Goal: Task Accomplishment & Management: Use online tool/utility

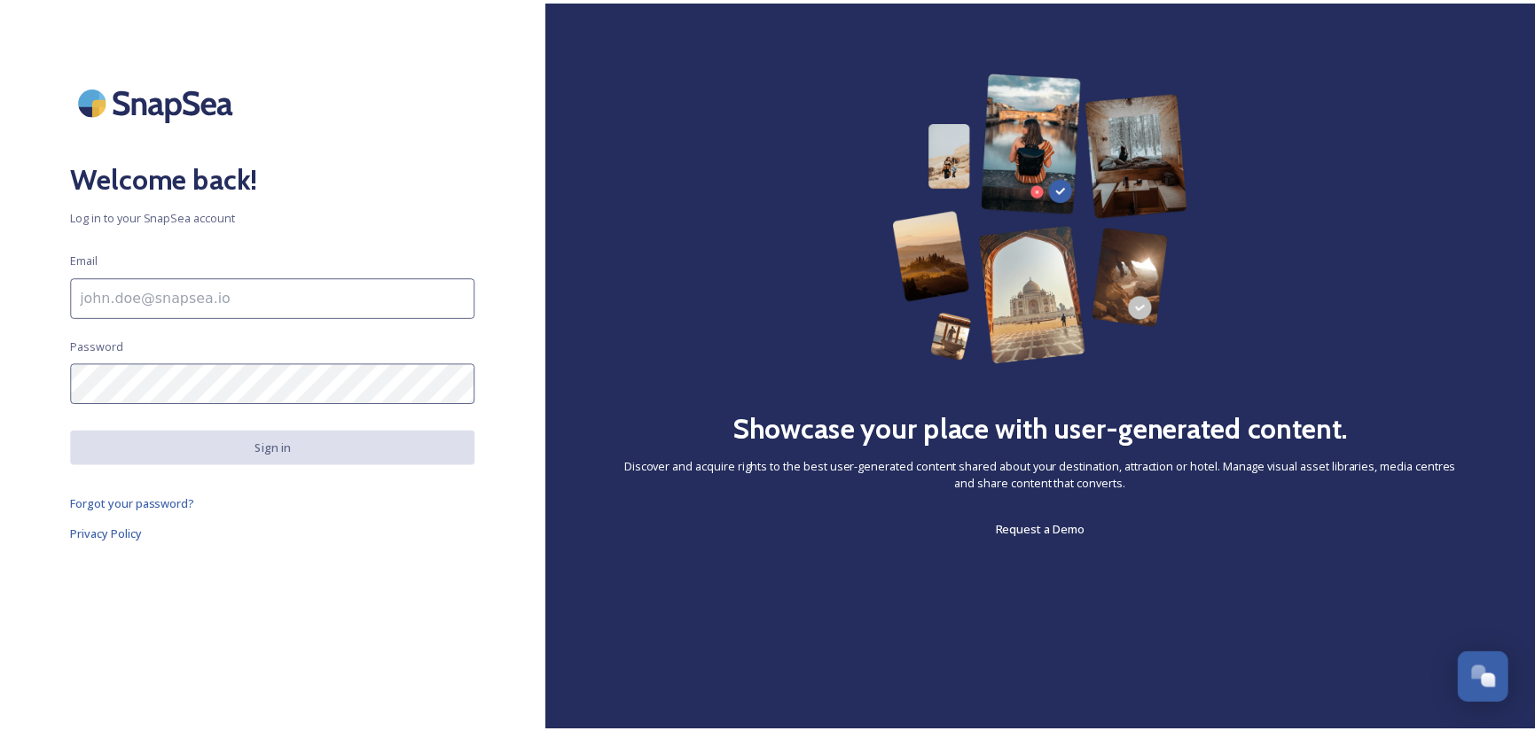
scroll to position [1231, 0]
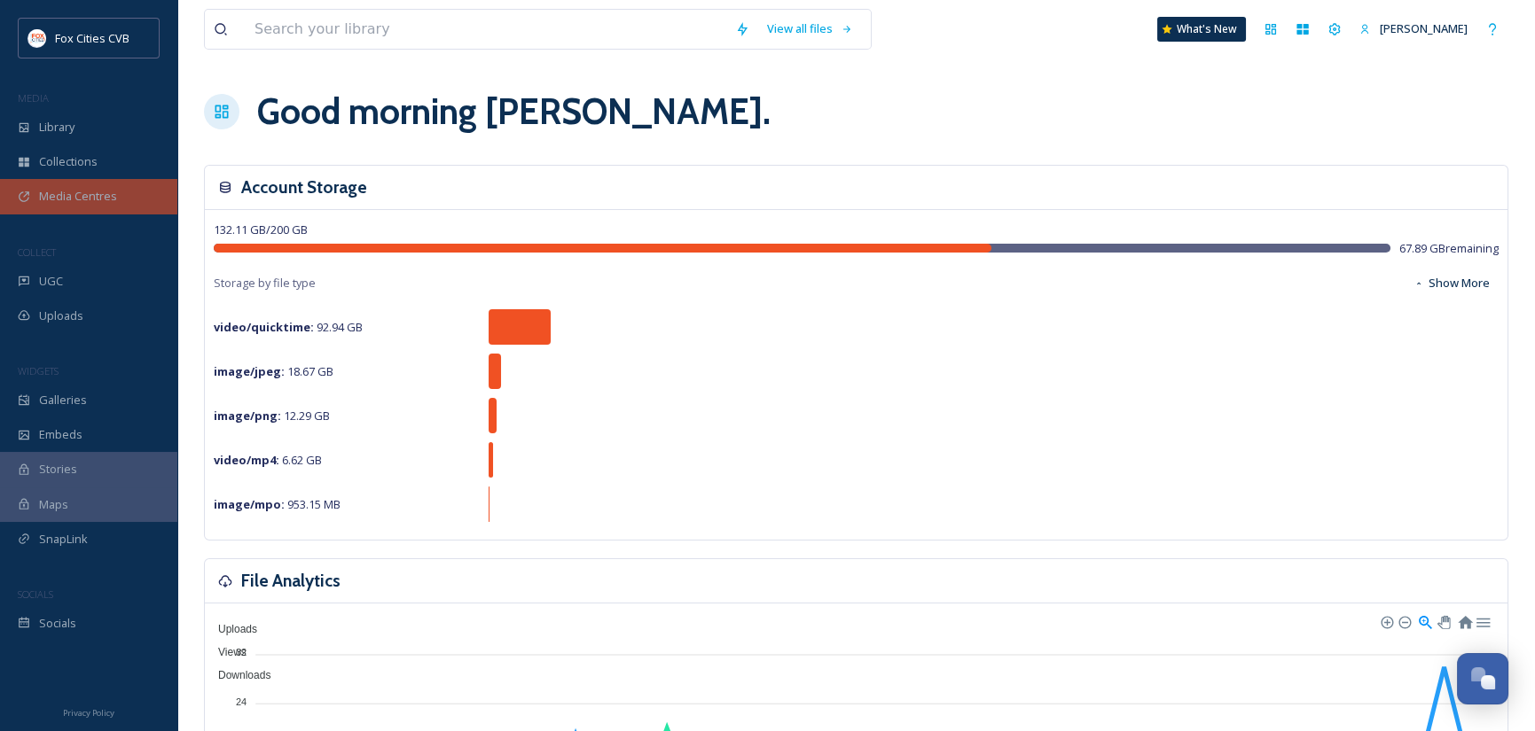
click at [88, 196] on span "Media Centres" at bounding box center [78, 196] width 78 height 17
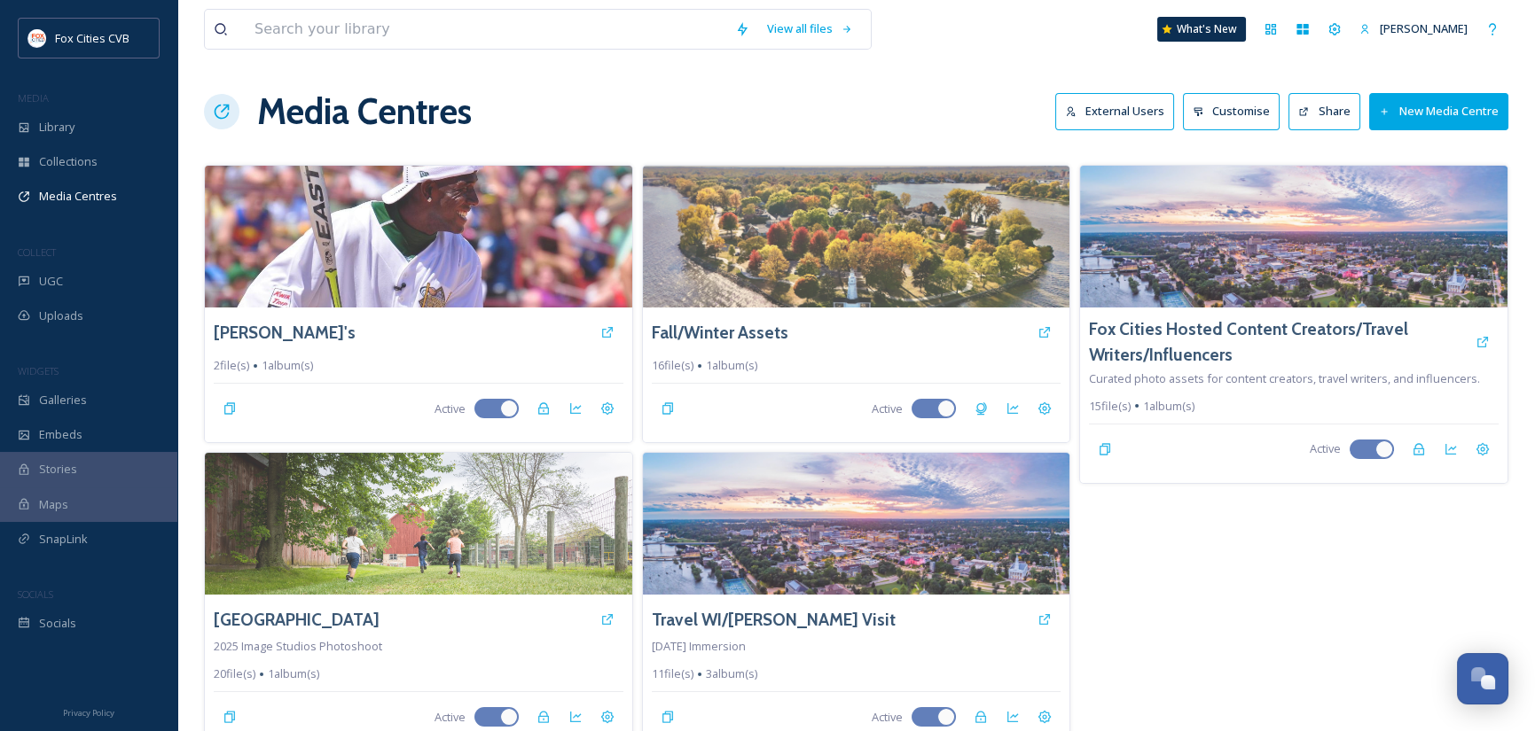
scroll to position [19, 0]
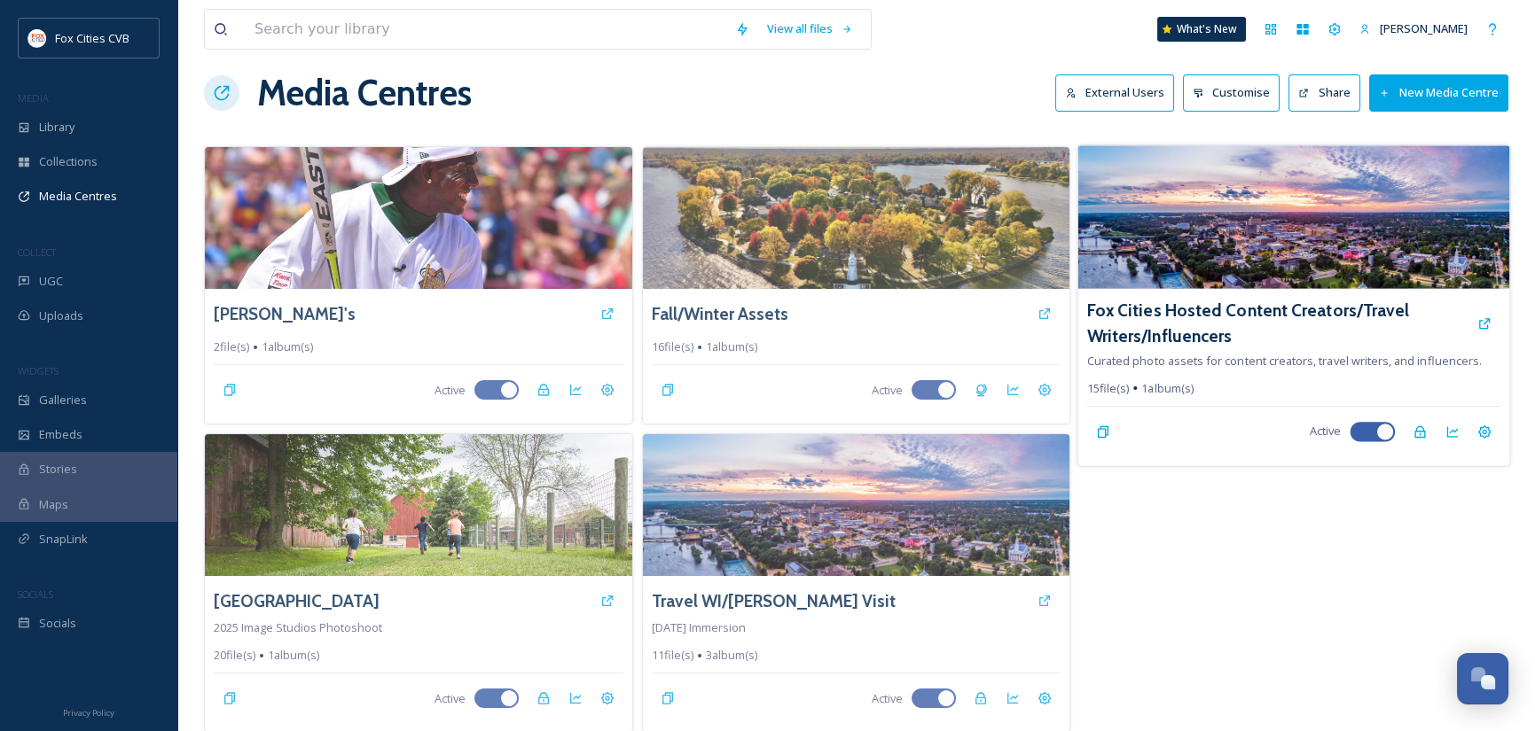
click at [1257, 246] on img at bounding box center [1293, 217] width 431 height 144
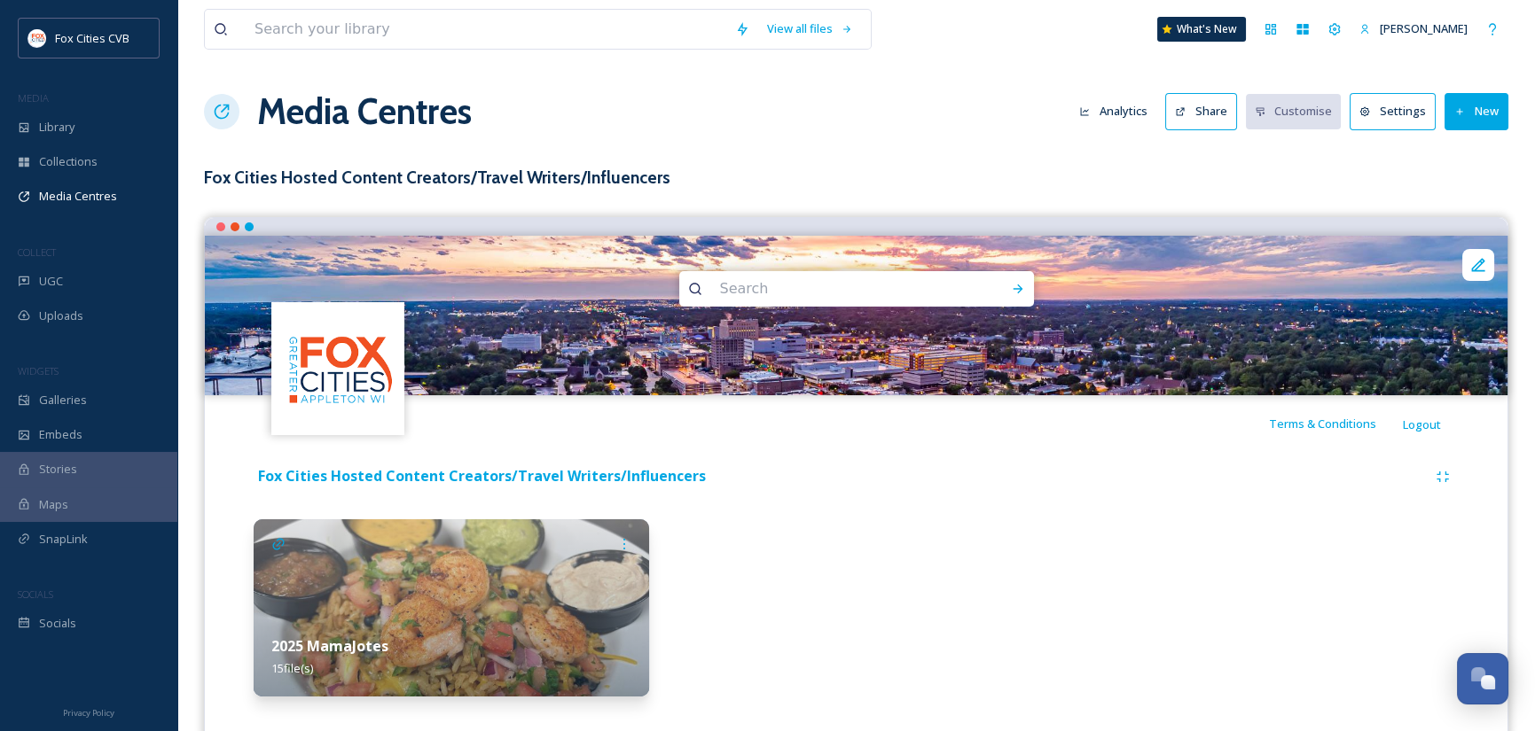
scroll to position [35, 0]
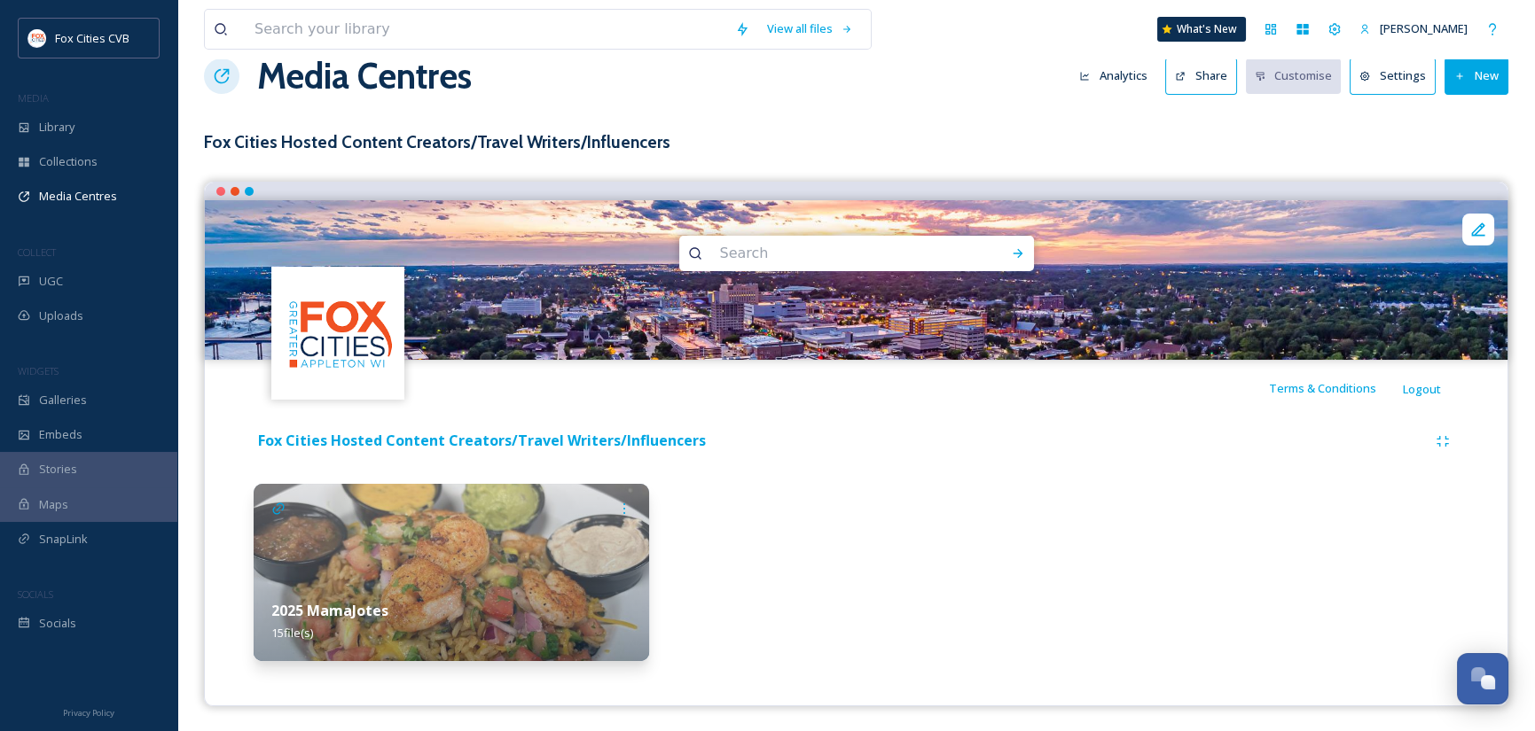
click at [1473, 84] on button "New" at bounding box center [1476, 76] width 64 height 36
click at [1471, 112] on span "Add Files" at bounding box center [1465, 117] width 48 height 17
click at [1129, 455] on div "Fox Cities Hosted Content Creators/Travel Writers/Influencers" at bounding box center [856, 442] width 1205 height 32
click at [1472, 87] on button "New" at bounding box center [1476, 76] width 64 height 36
click at [1479, 122] on span "Add Files" at bounding box center [1465, 117] width 48 height 17
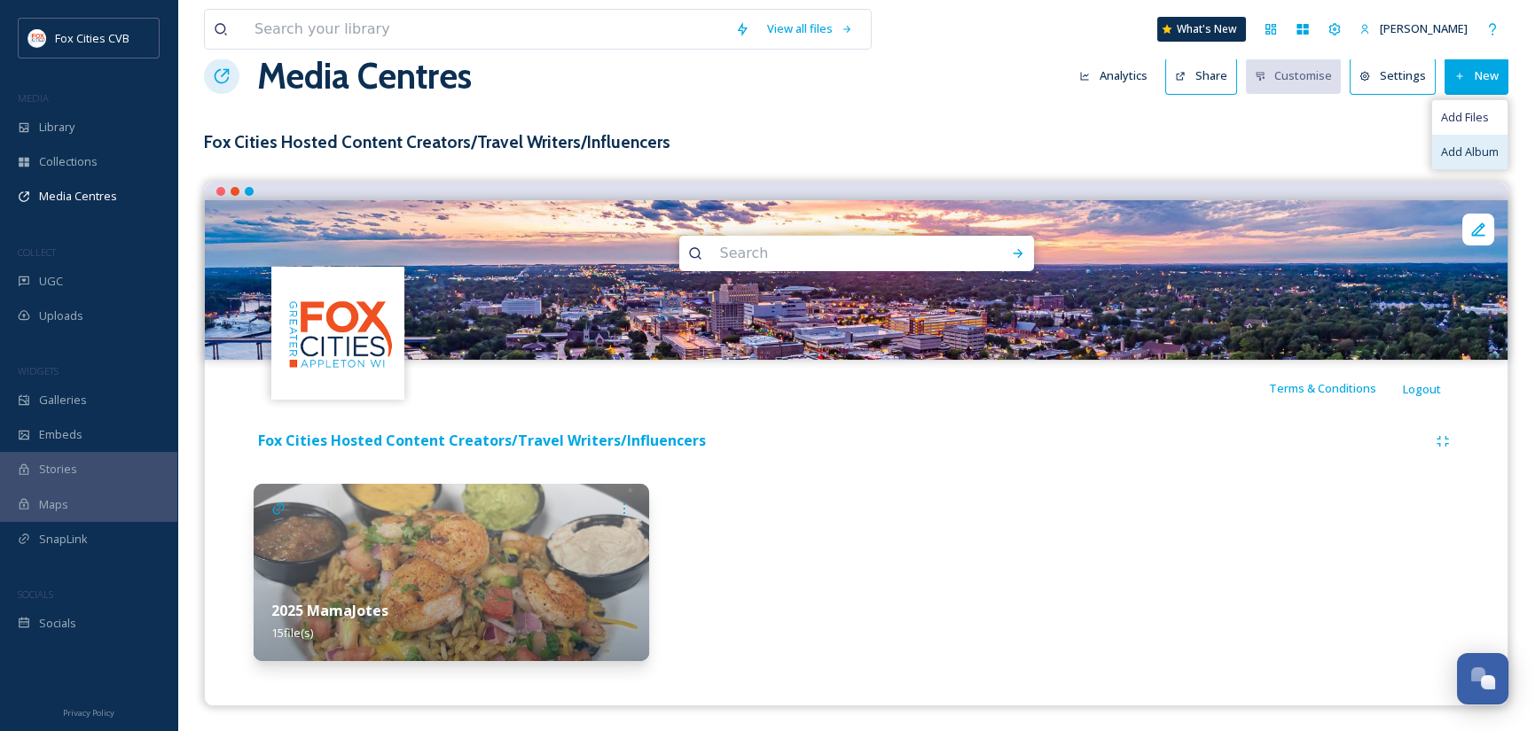
click at [1475, 151] on span "Add Album" at bounding box center [1470, 152] width 58 height 17
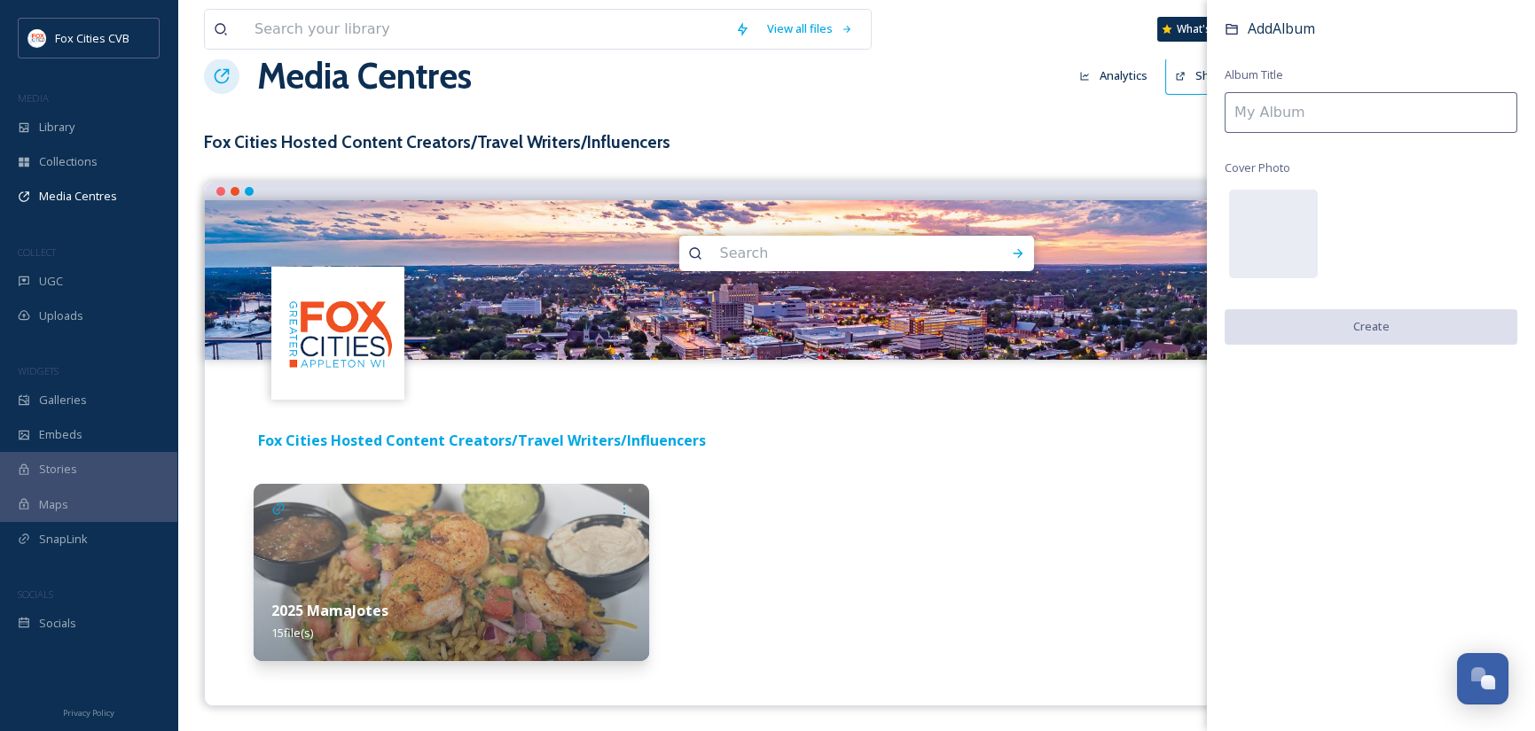
click at [1359, 113] on input at bounding box center [1370, 112] width 293 height 41
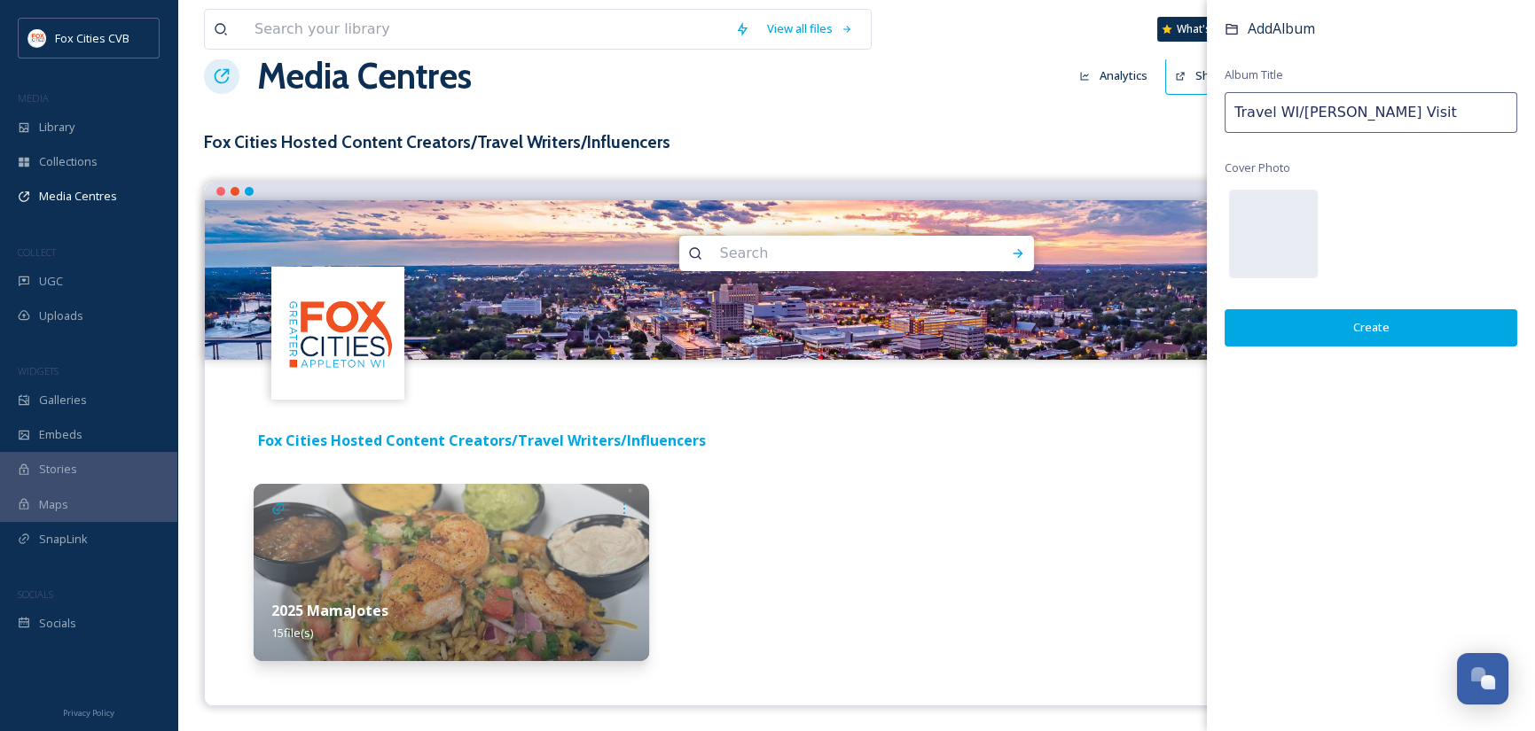
click at [1341, 109] on input "Travel WI/[PERSON_NAME] Visit" at bounding box center [1370, 112] width 293 height 41
type input "Travel WI/[PERSON_NAME] Visit"
click at [1392, 315] on button "Create" at bounding box center [1370, 327] width 293 height 36
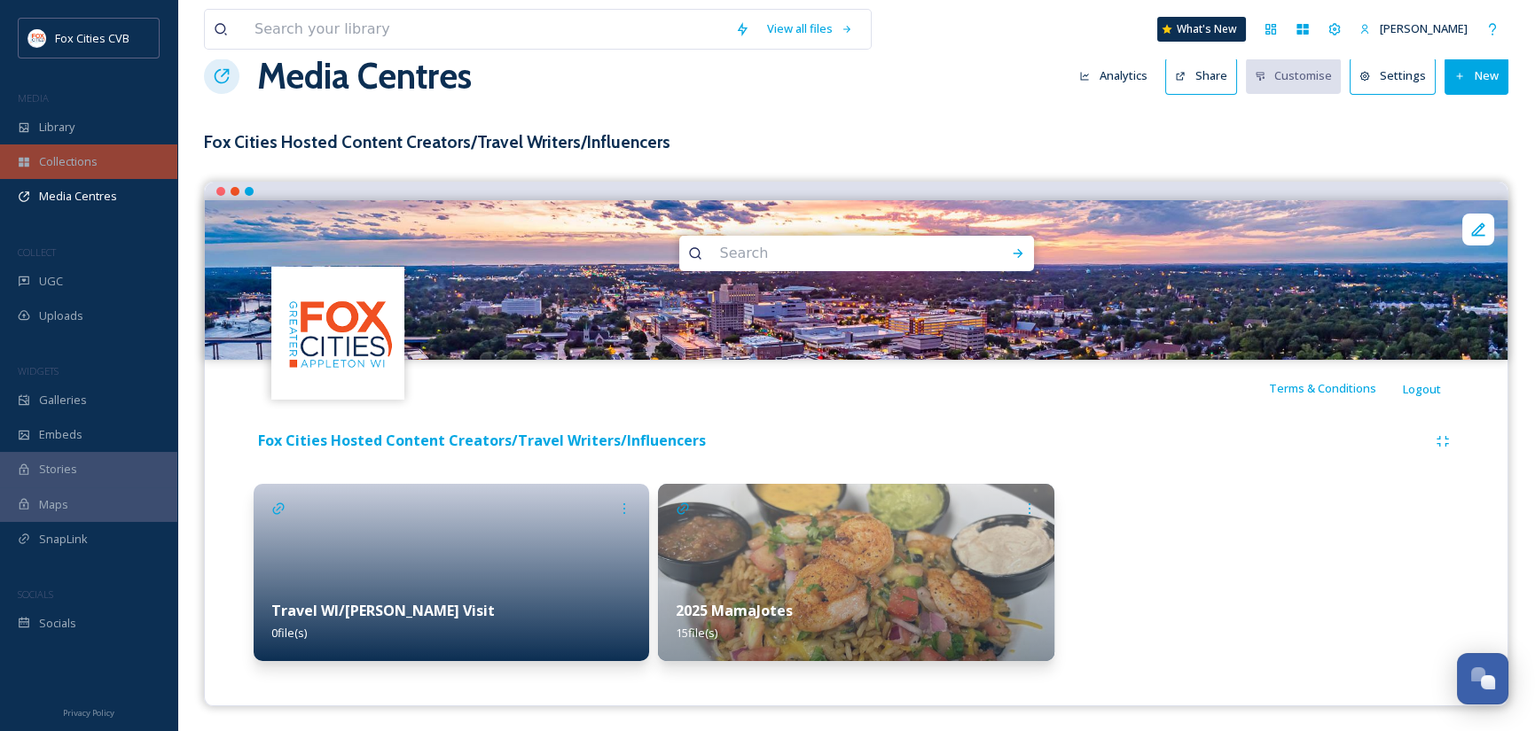
click at [85, 158] on span "Collections" at bounding box center [68, 161] width 59 height 17
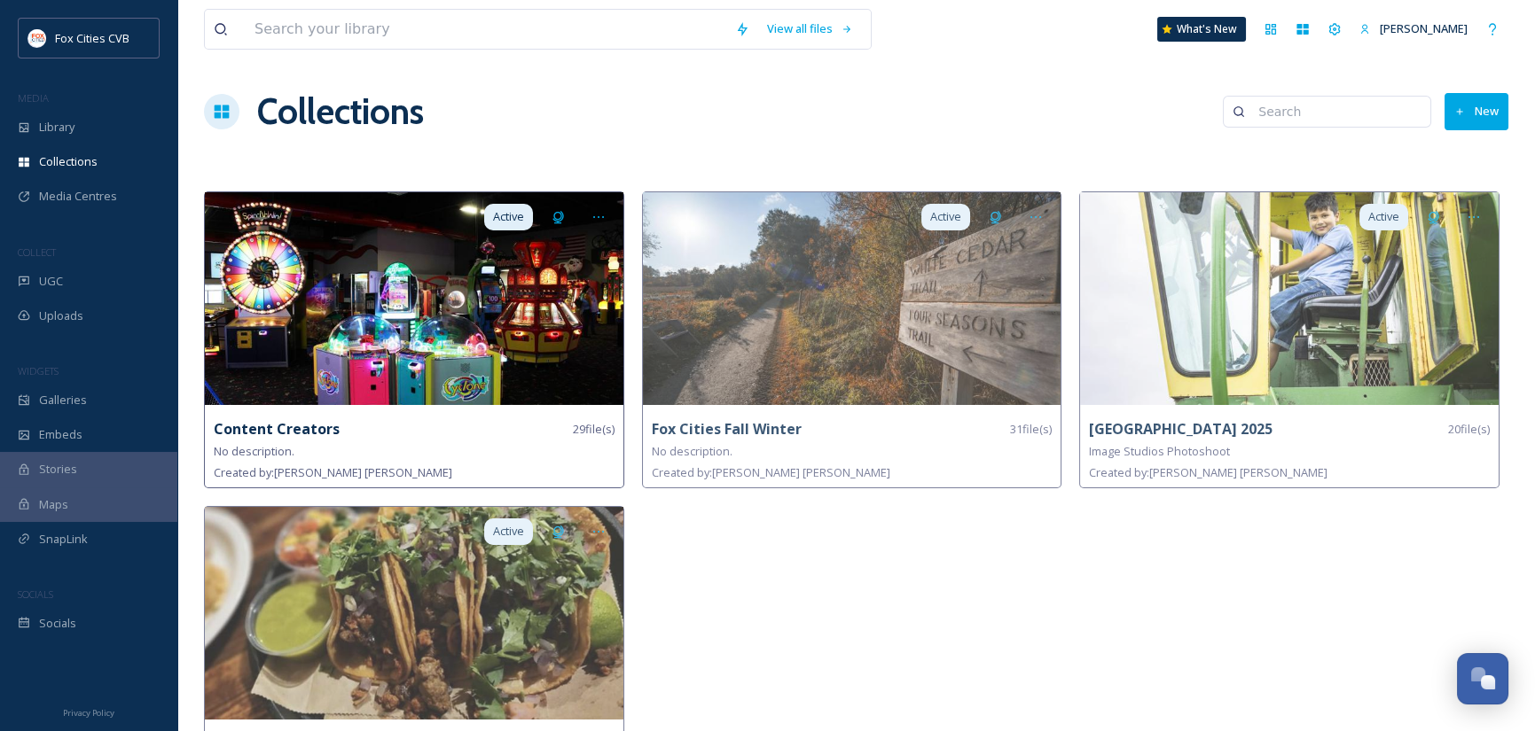
click at [363, 259] on img at bounding box center [414, 298] width 418 height 213
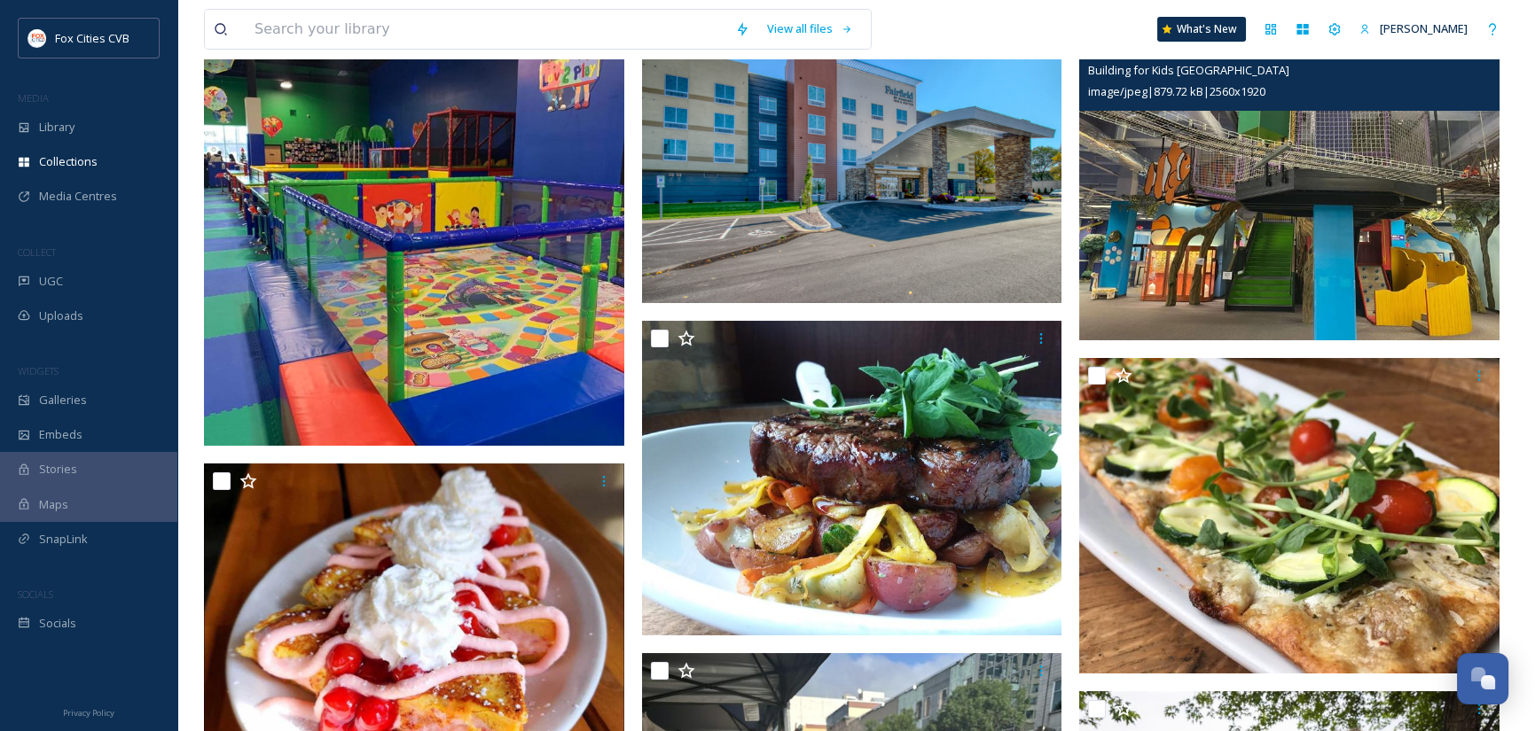
scroll to position [177, 0]
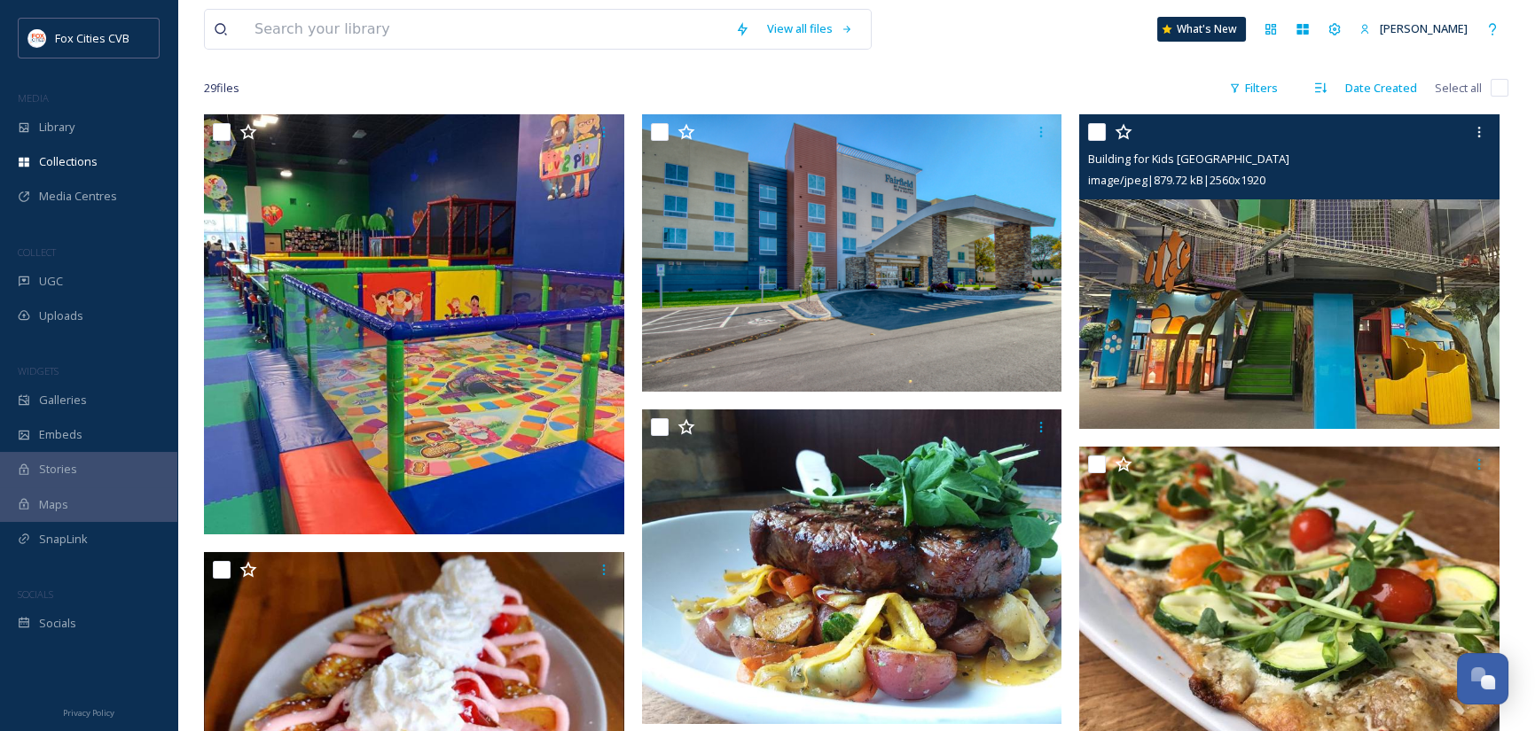
click at [1097, 130] on input "checkbox" at bounding box center [1097, 132] width 18 height 18
checkbox input "true"
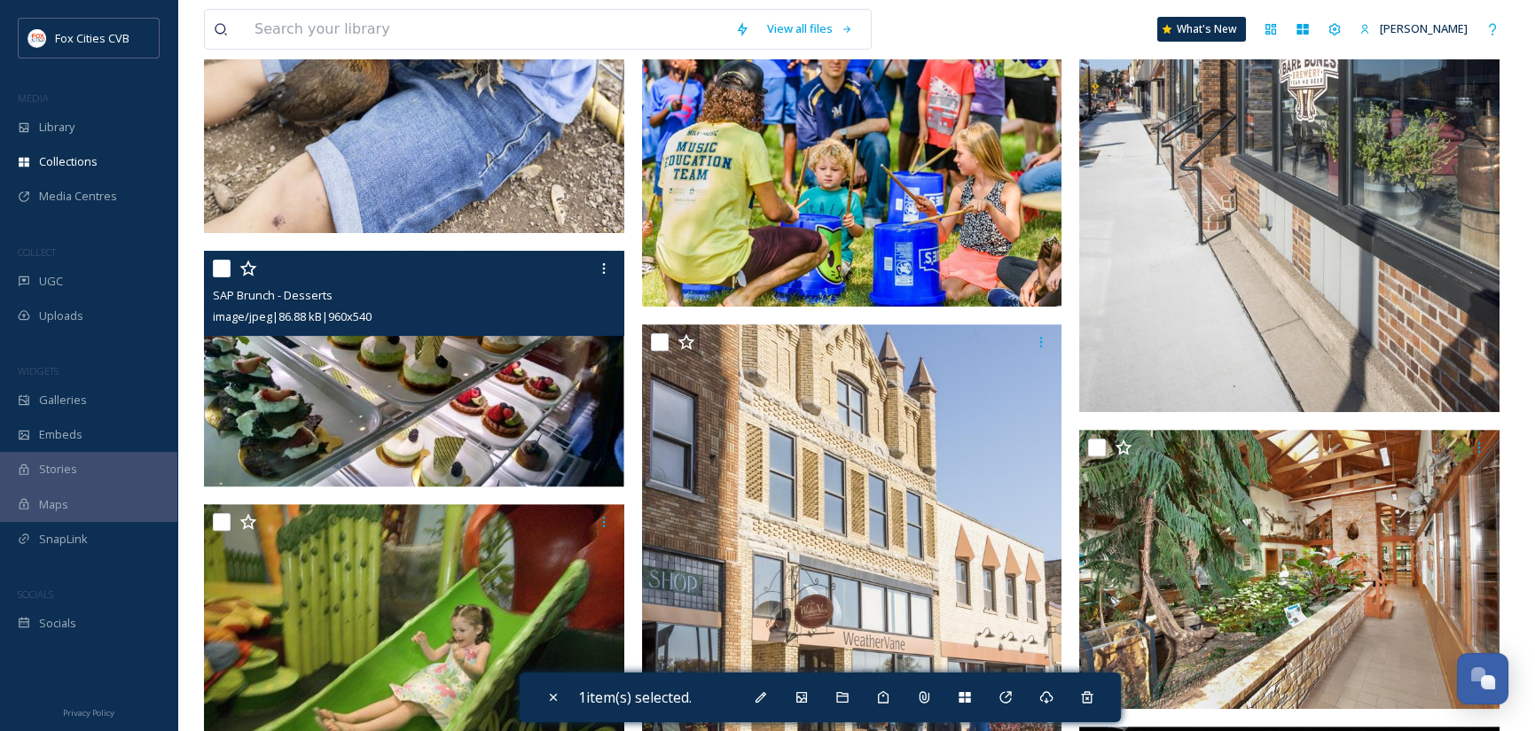
scroll to position [1951, 0]
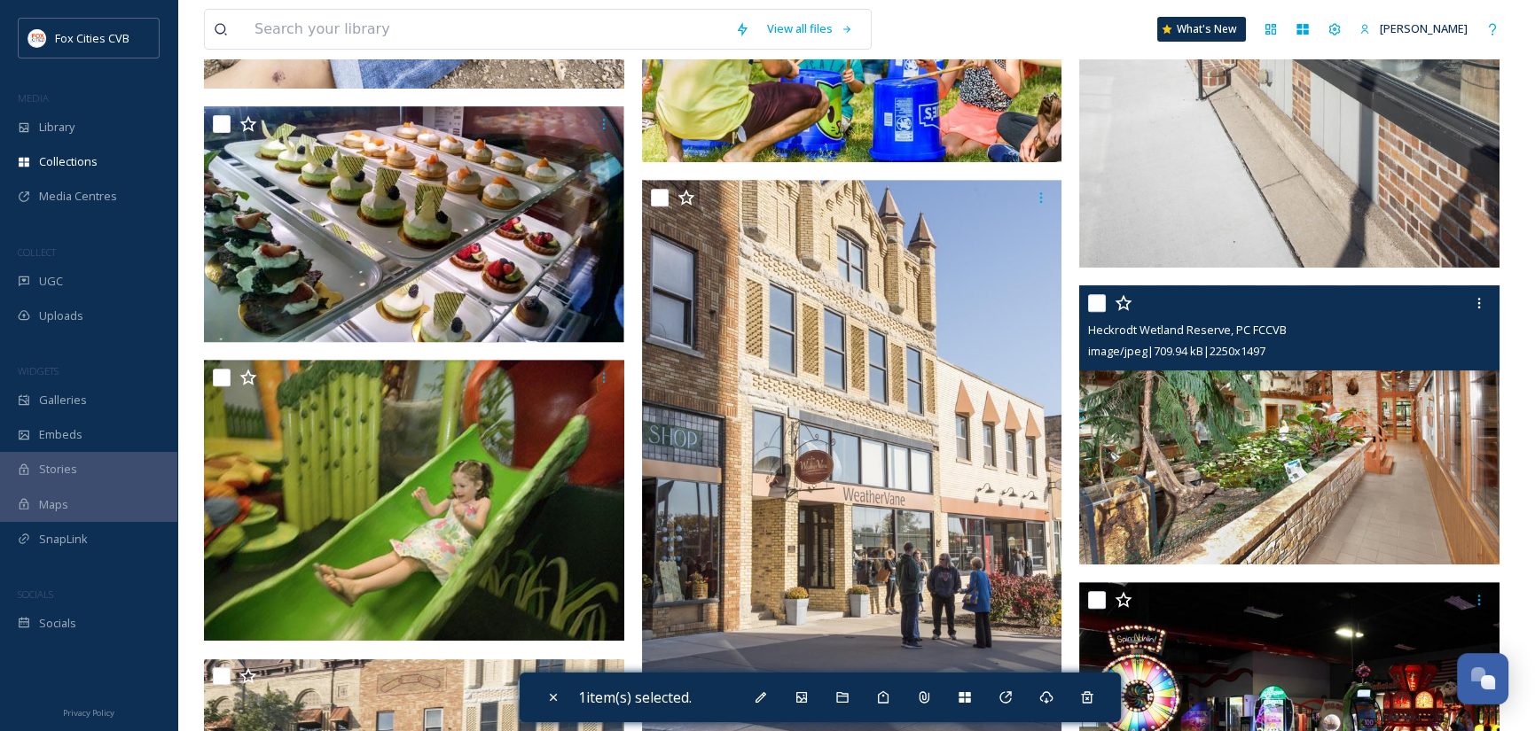
click at [1095, 301] on input "checkbox" at bounding box center [1097, 303] width 18 height 18
checkbox input "true"
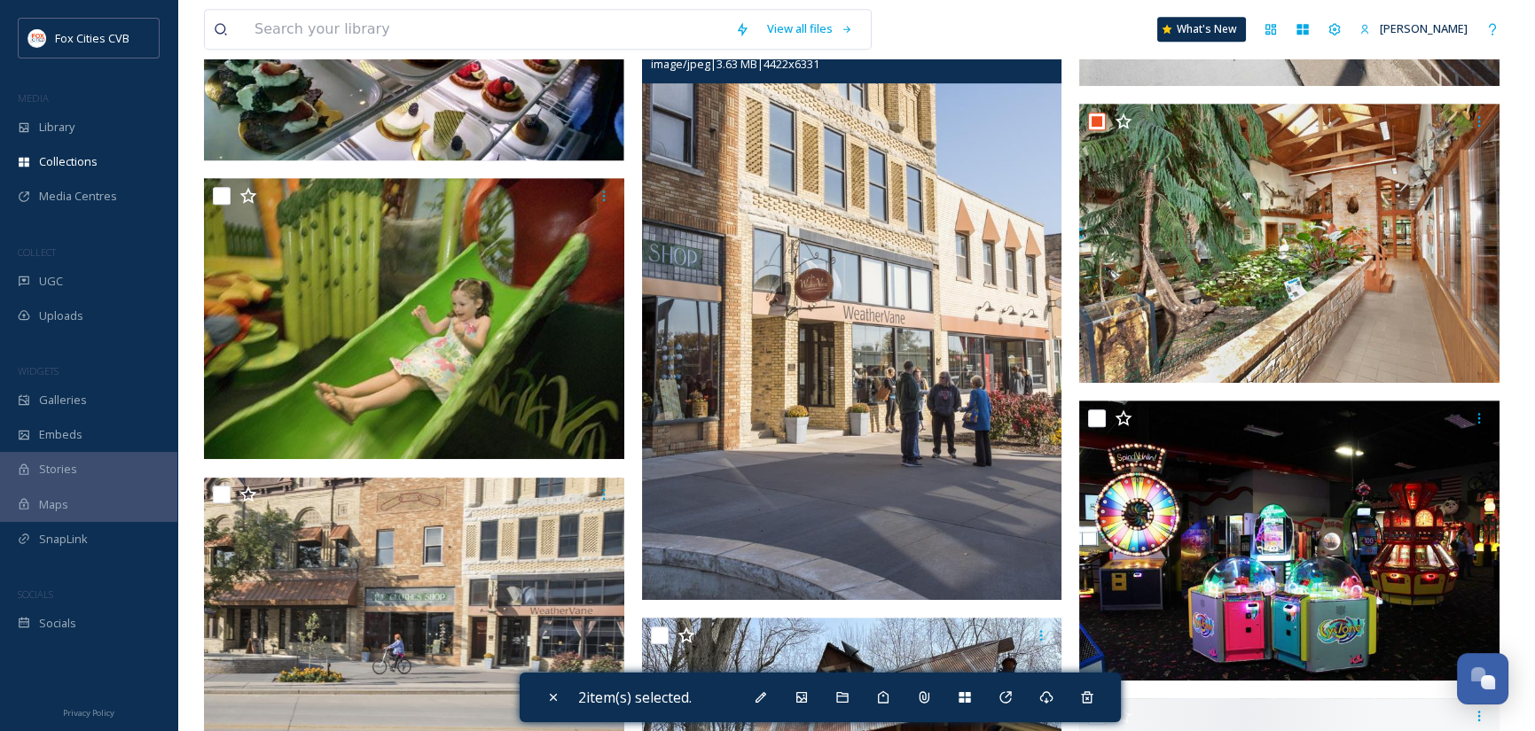
scroll to position [2217, 0]
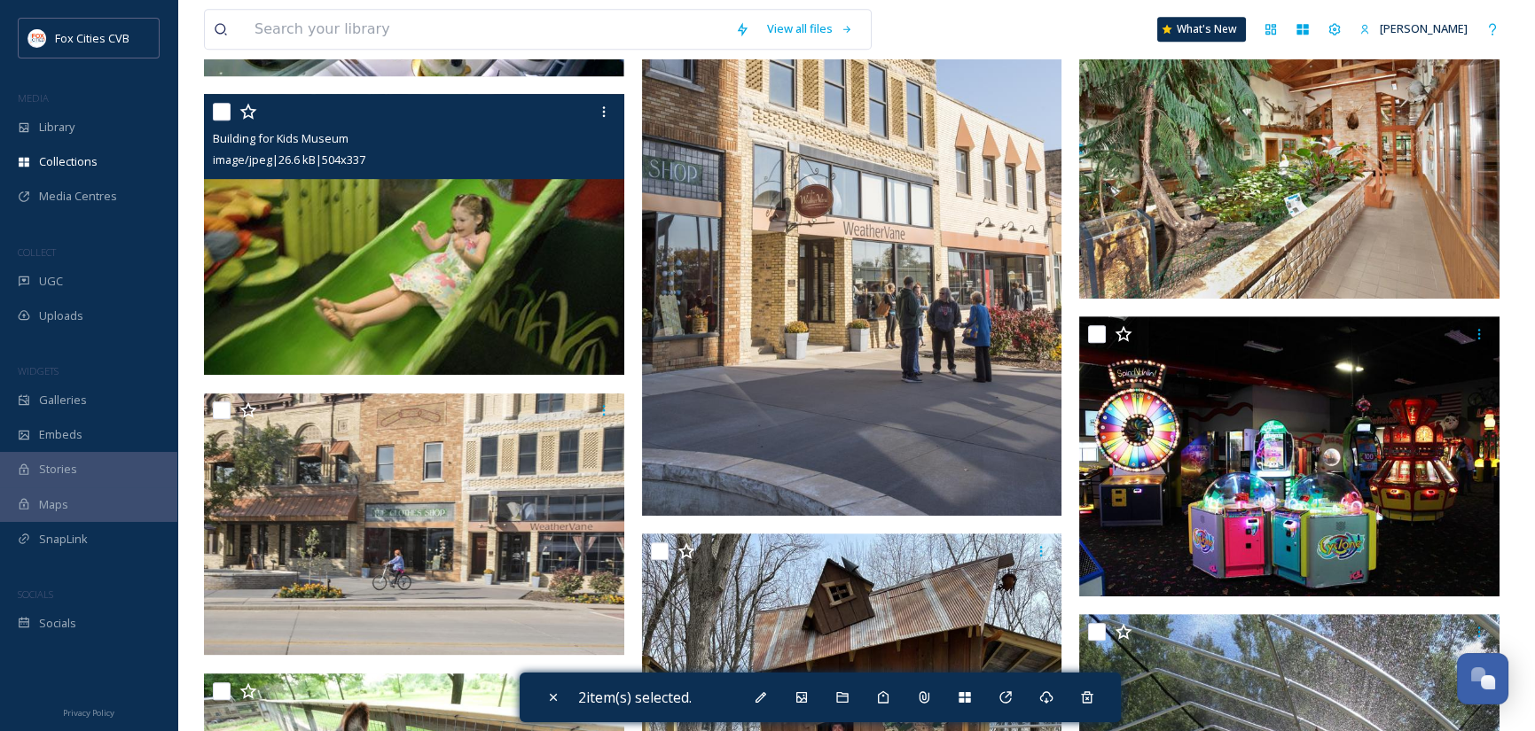
click at [223, 113] on input "checkbox" at bounding box center [222, 112] width 18 height 18
checkbox input "true"
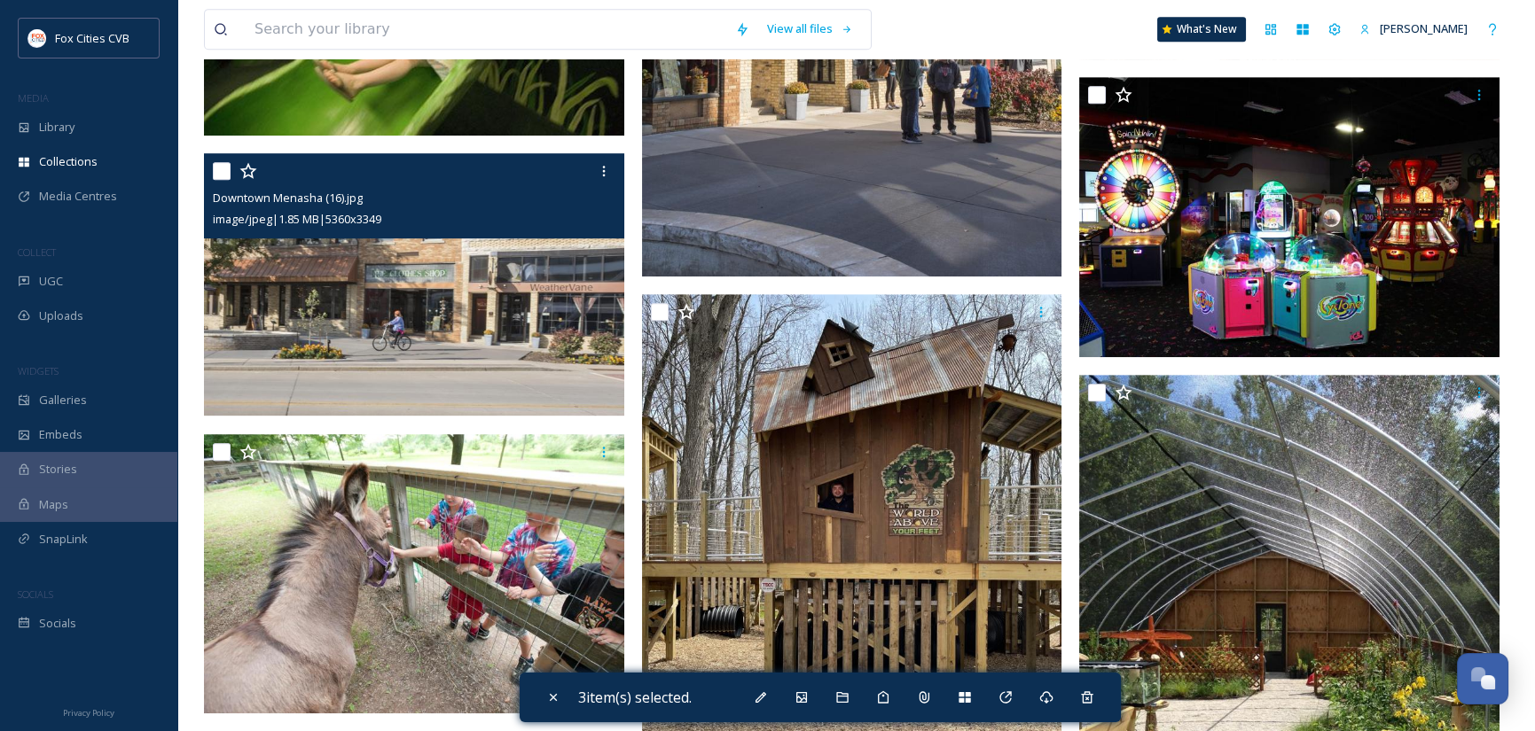
scroll to position [2482, 0]
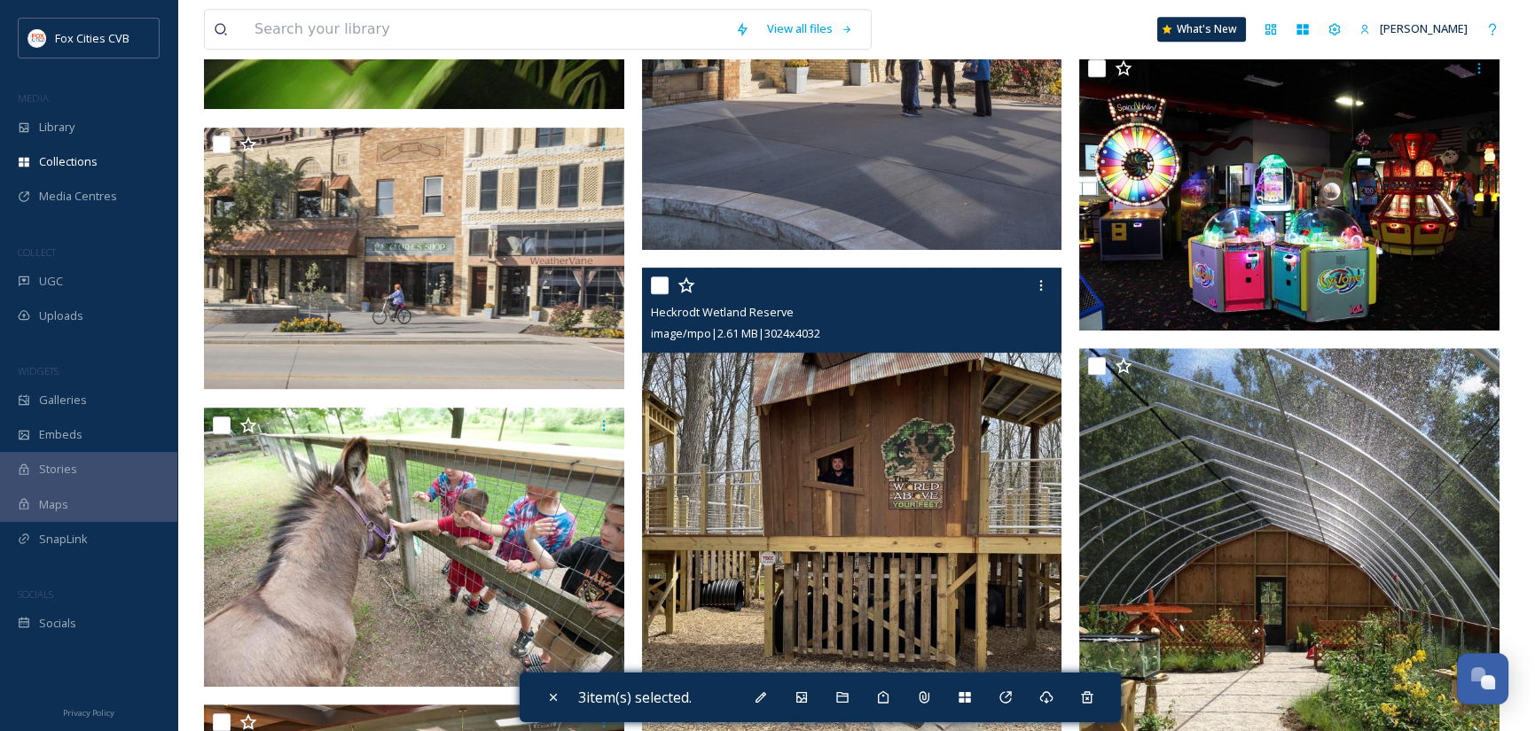
click at [661, 285] on input "checkbox" at bounding box center [660, 286] width 18 height 18
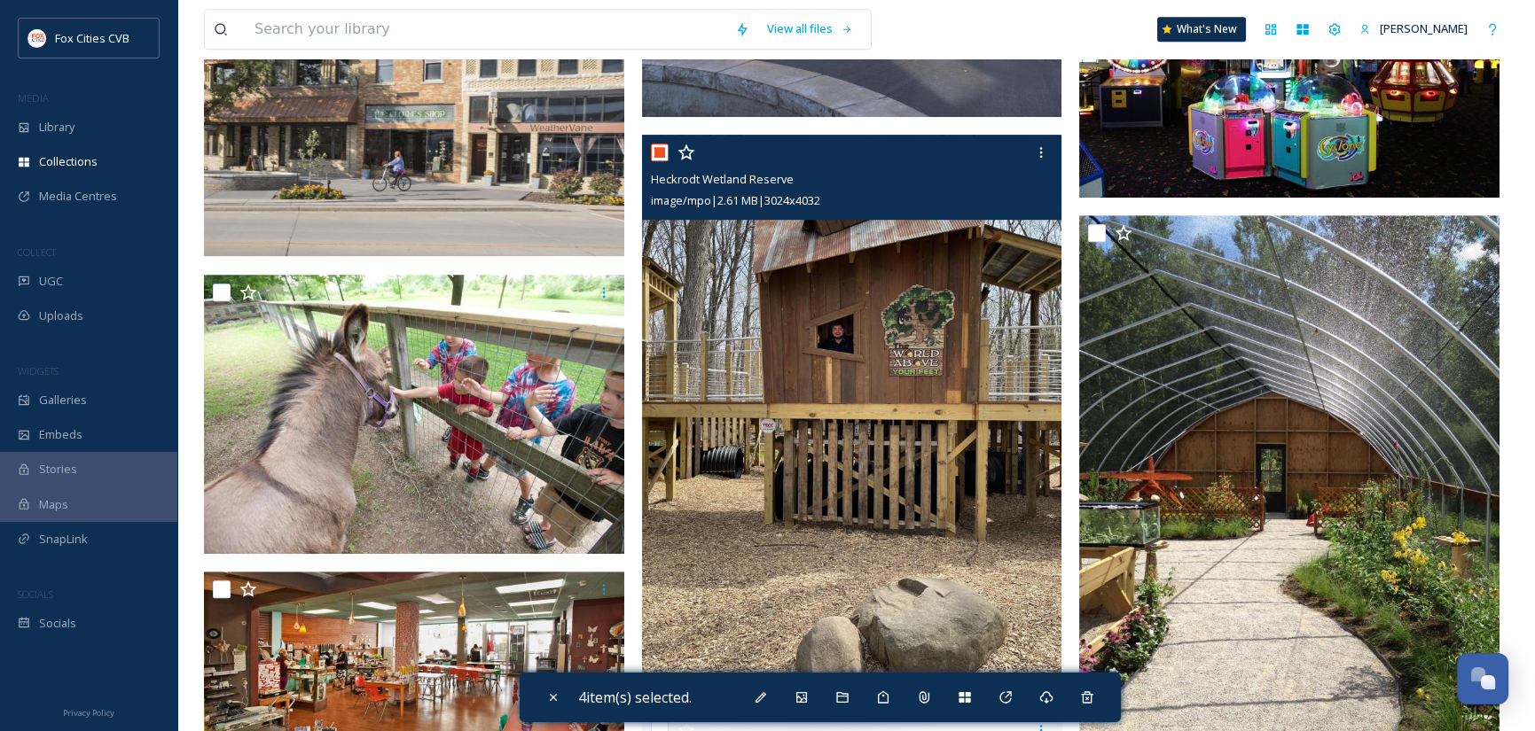
scroll to position [2660, 0]
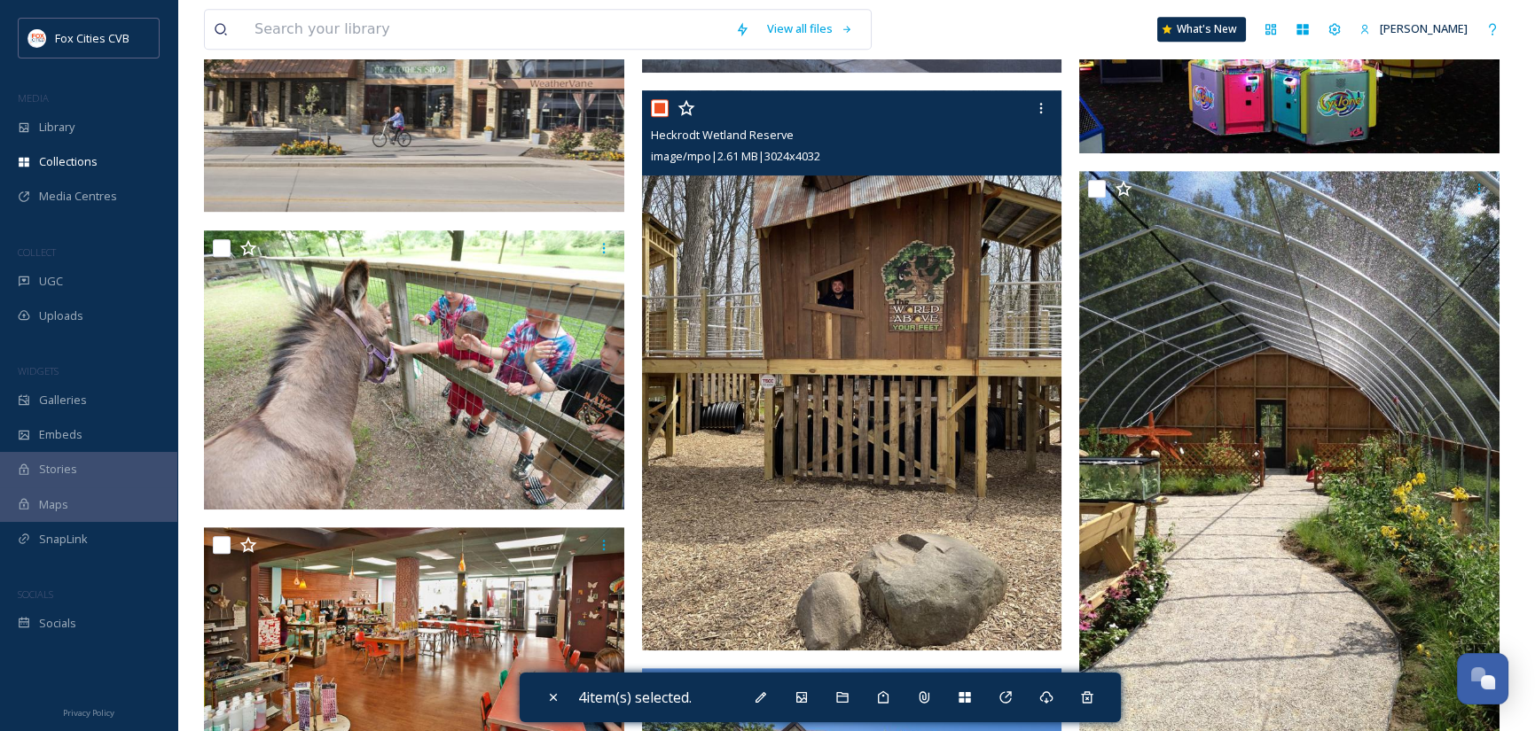
click at [661, 113] on input "checkbox" at bounding box center [660, 108] width 18 height 18
checkbox input "false"
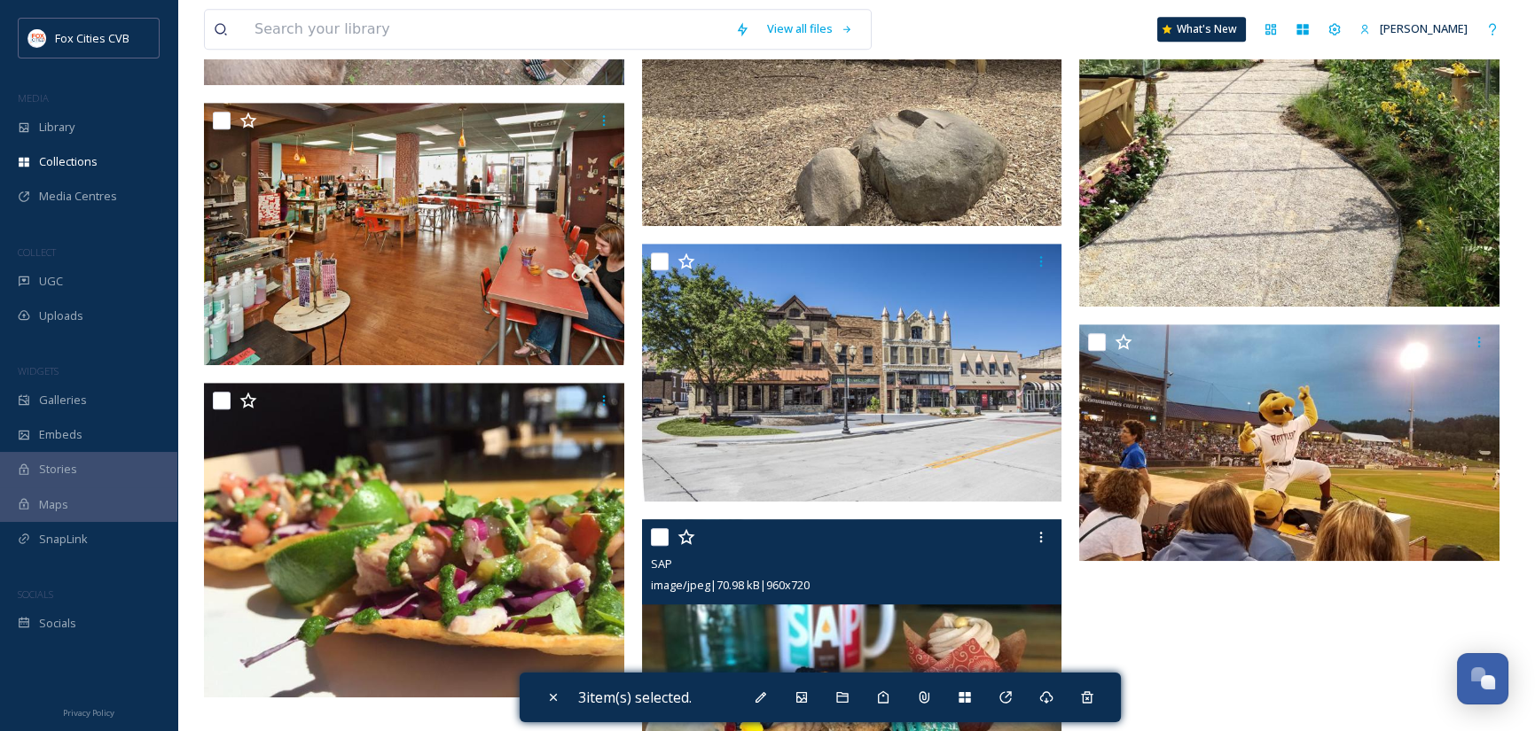
scroll to position [3280, 0]
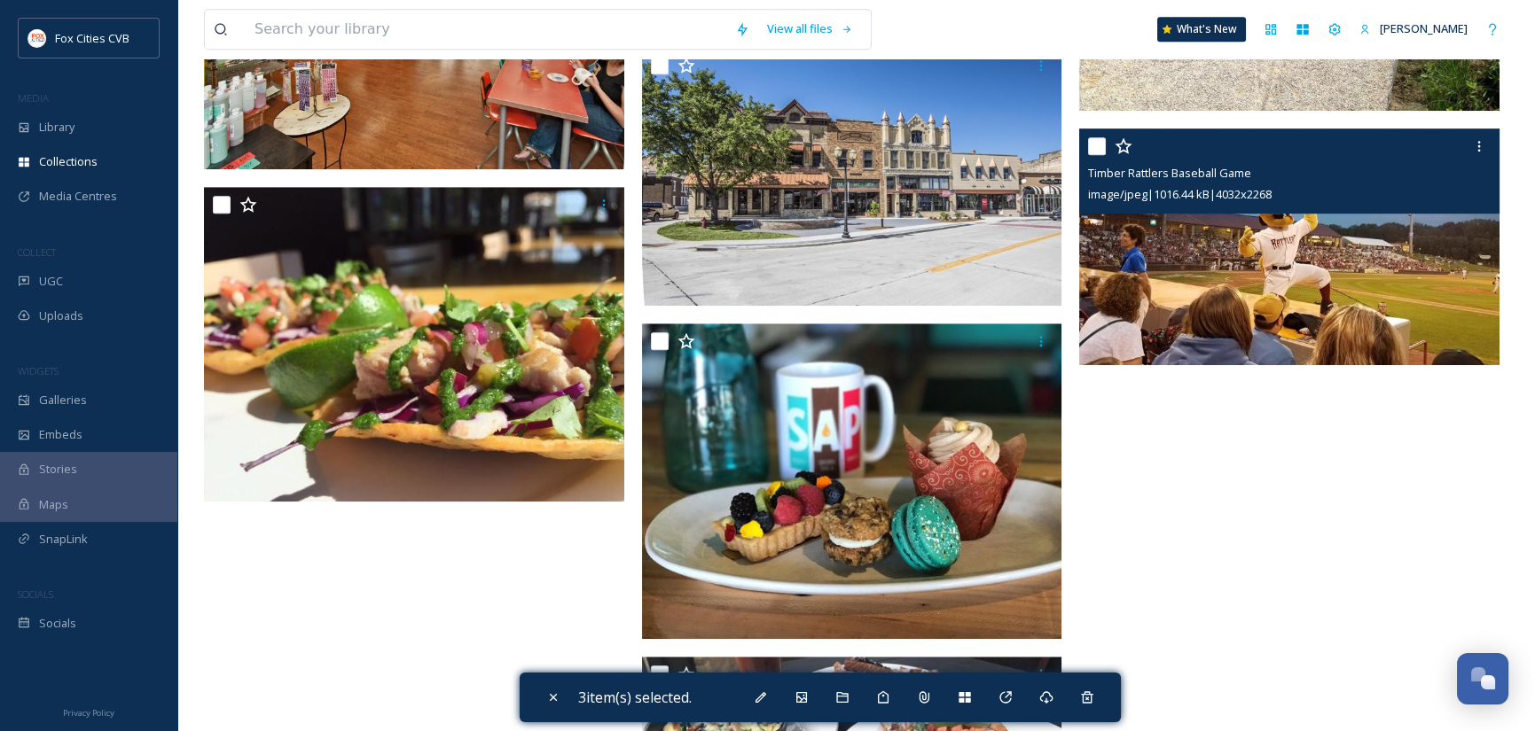
click at [1091, 142] on input "checkbox" at bounding box center [1097, 146] width 18 height 18
checkbox input "true"
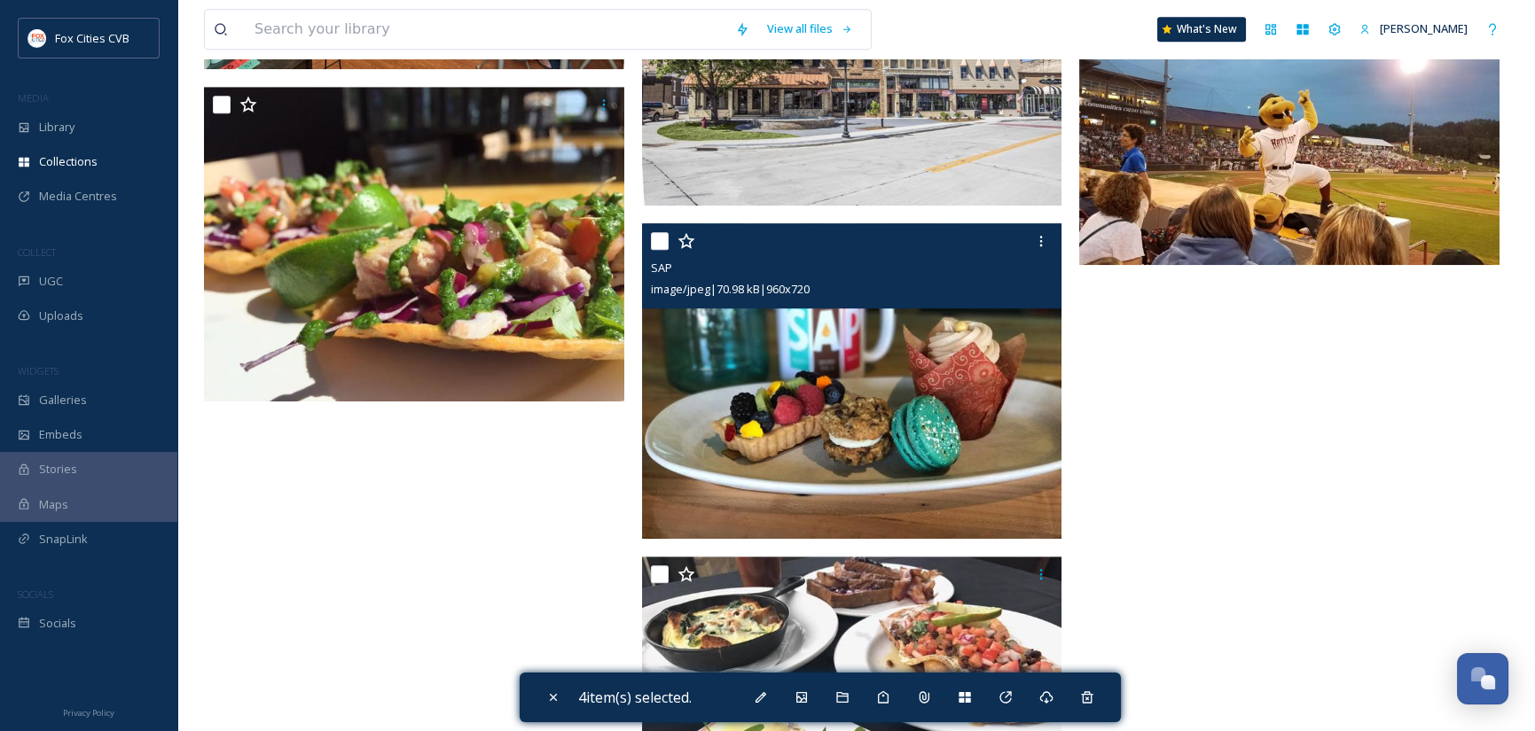
scroll to position [3529, 0]
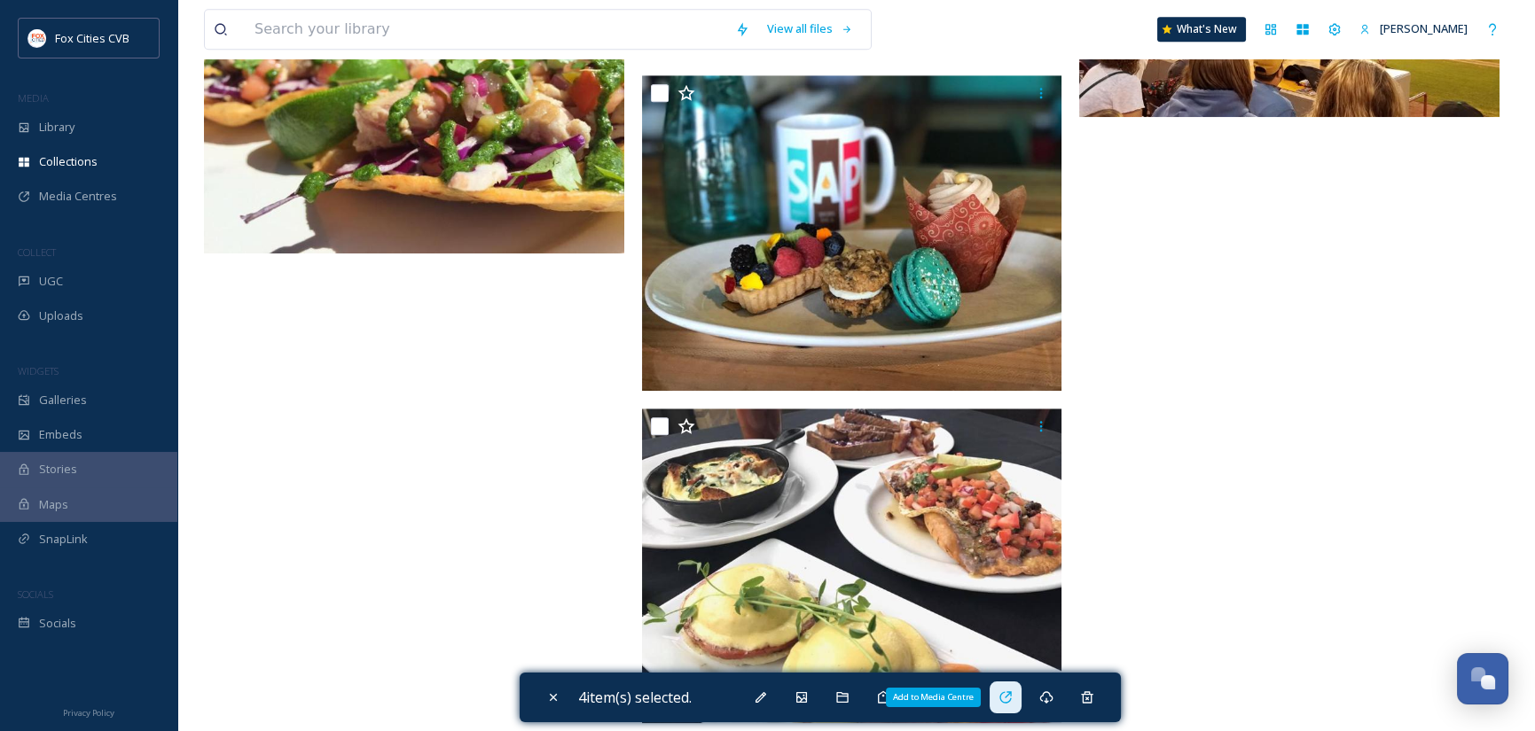
click at [1012, 689] on div "Add to Media Centre" at bounding box center [1005, 698] width 32 height 32
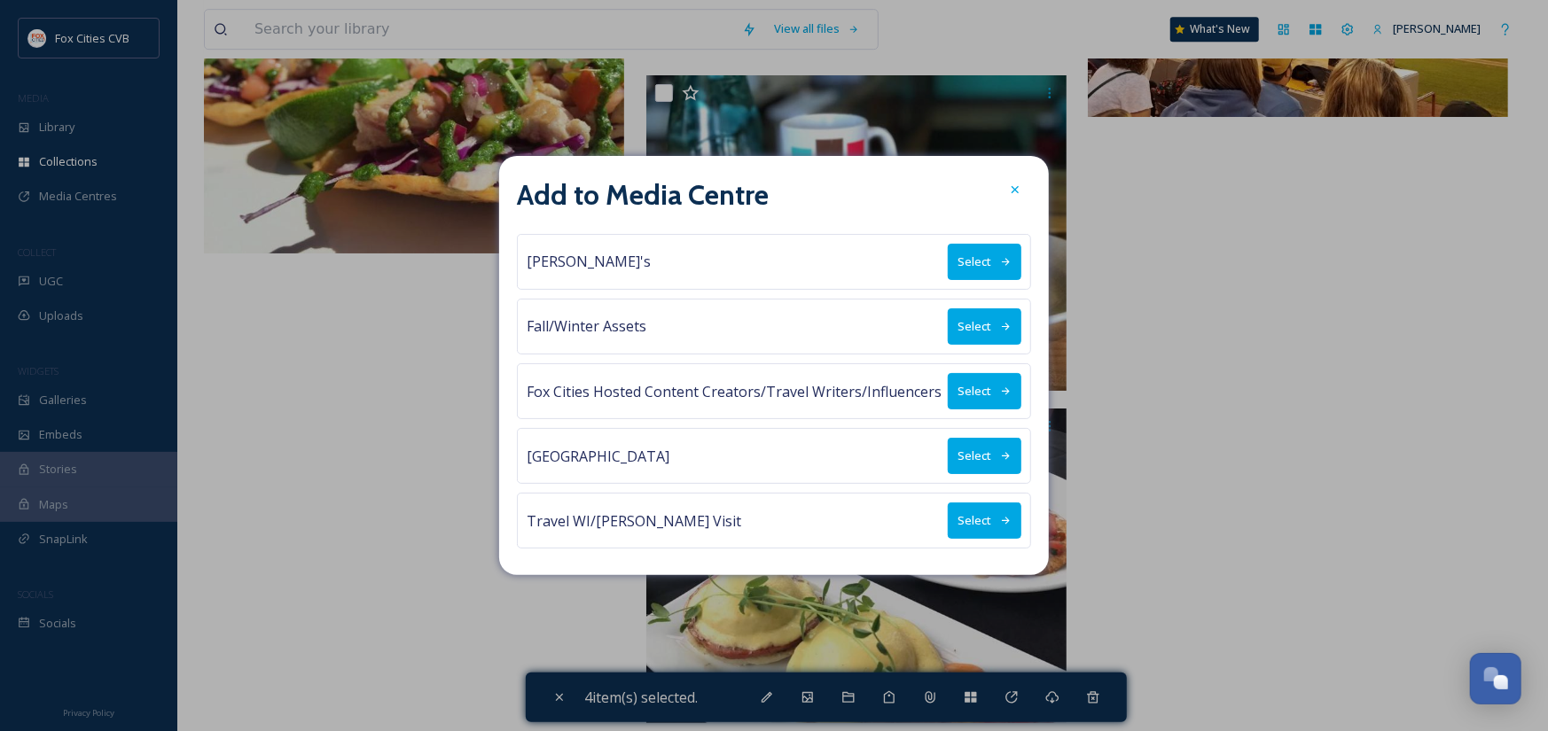
click at [966, 523] on button "Select" at bounding box center [985, 521] width 74 height 36
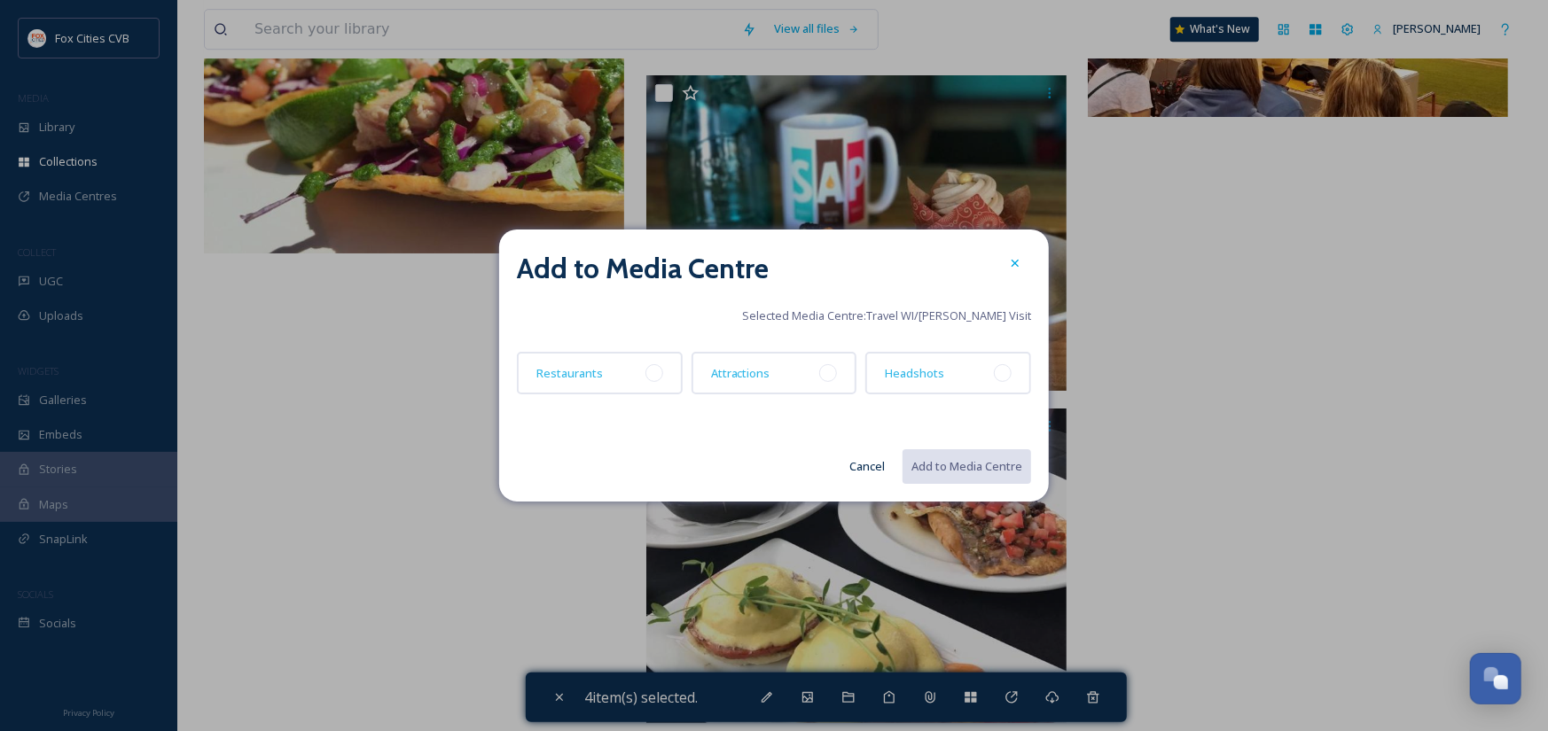
click at [860, 467] on button "Cancel" at bounding box center [867, 467] width 53 height 35
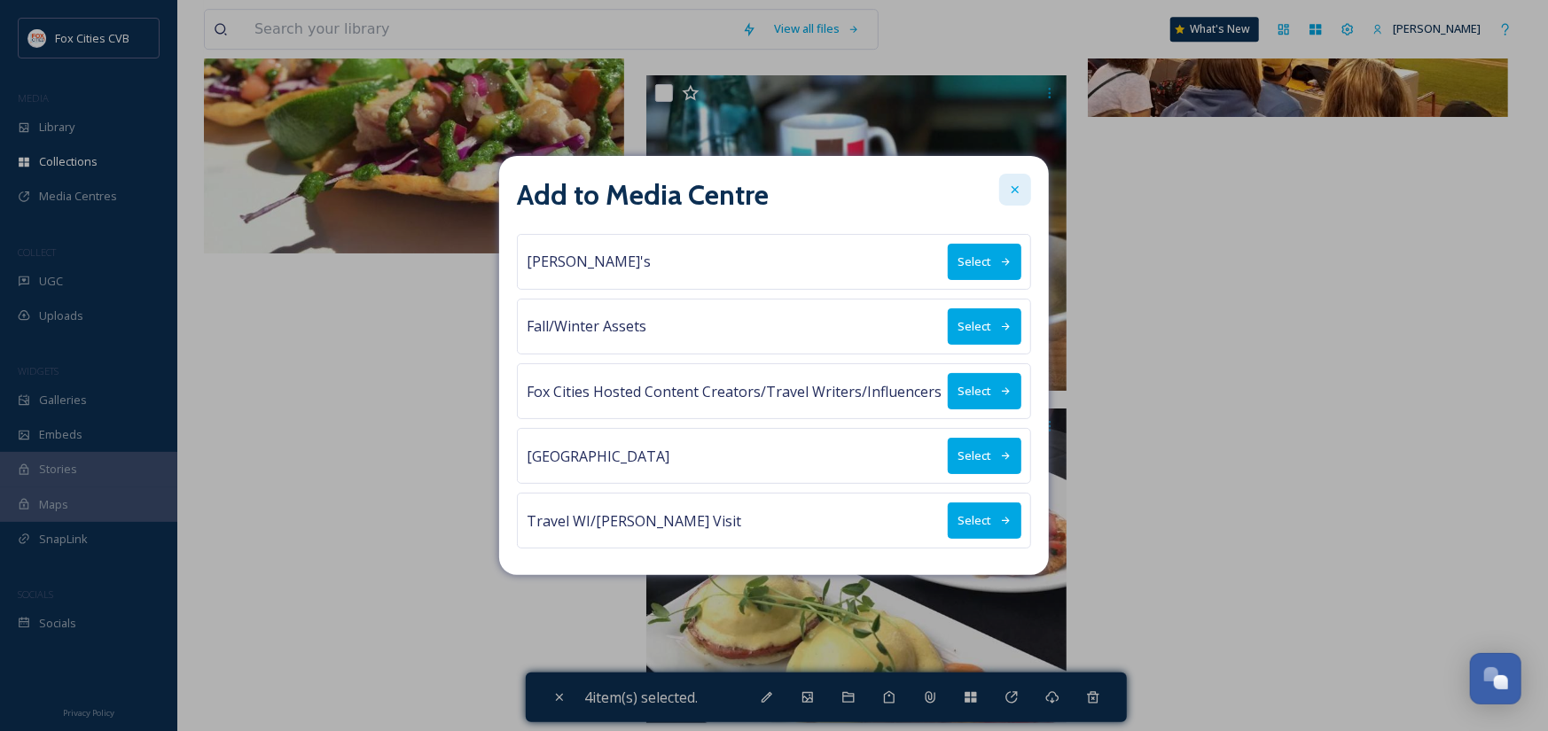
click at [1013, 189] on icon at bounding box center [1015, 190] width 14 height 14
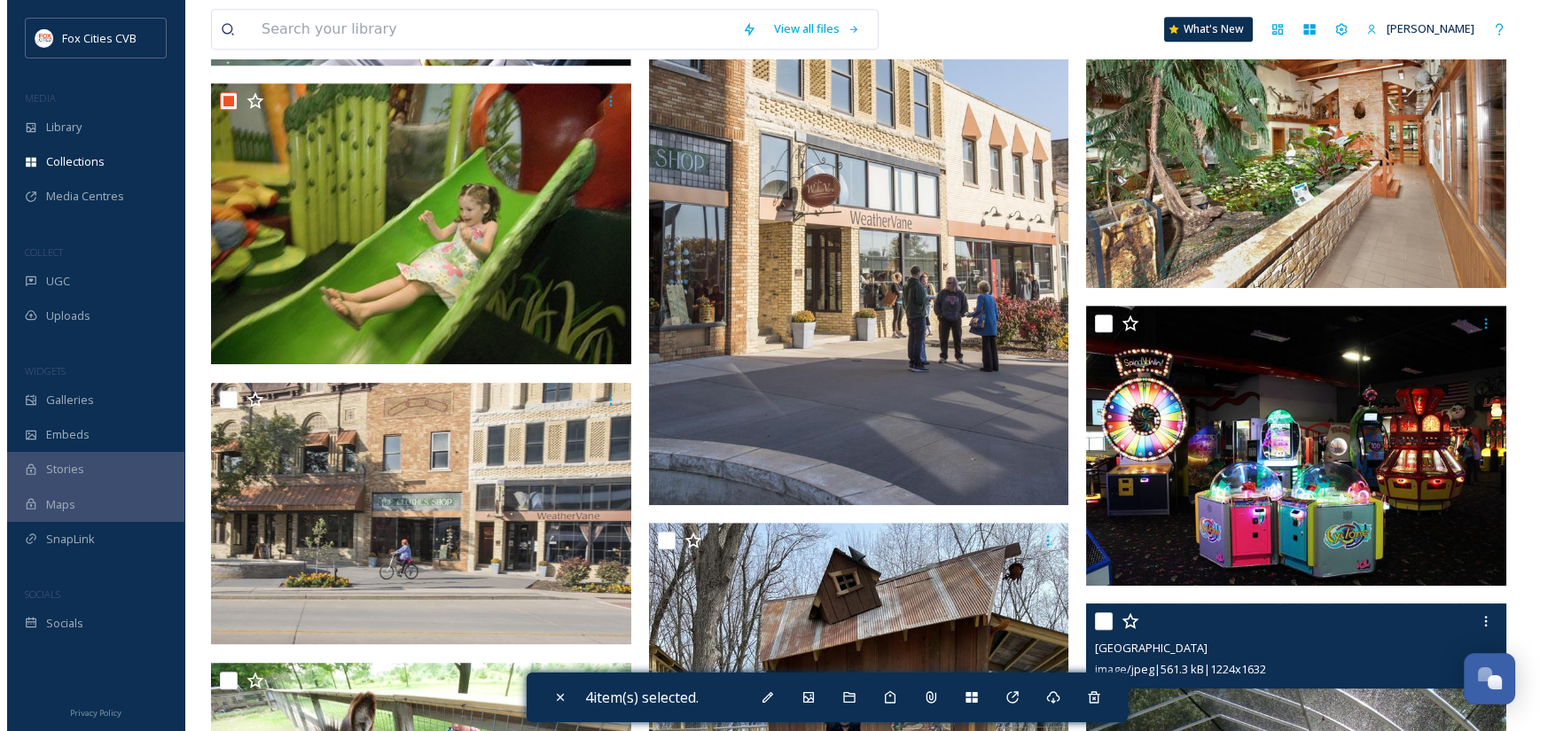
scroll to position [2199, 0]
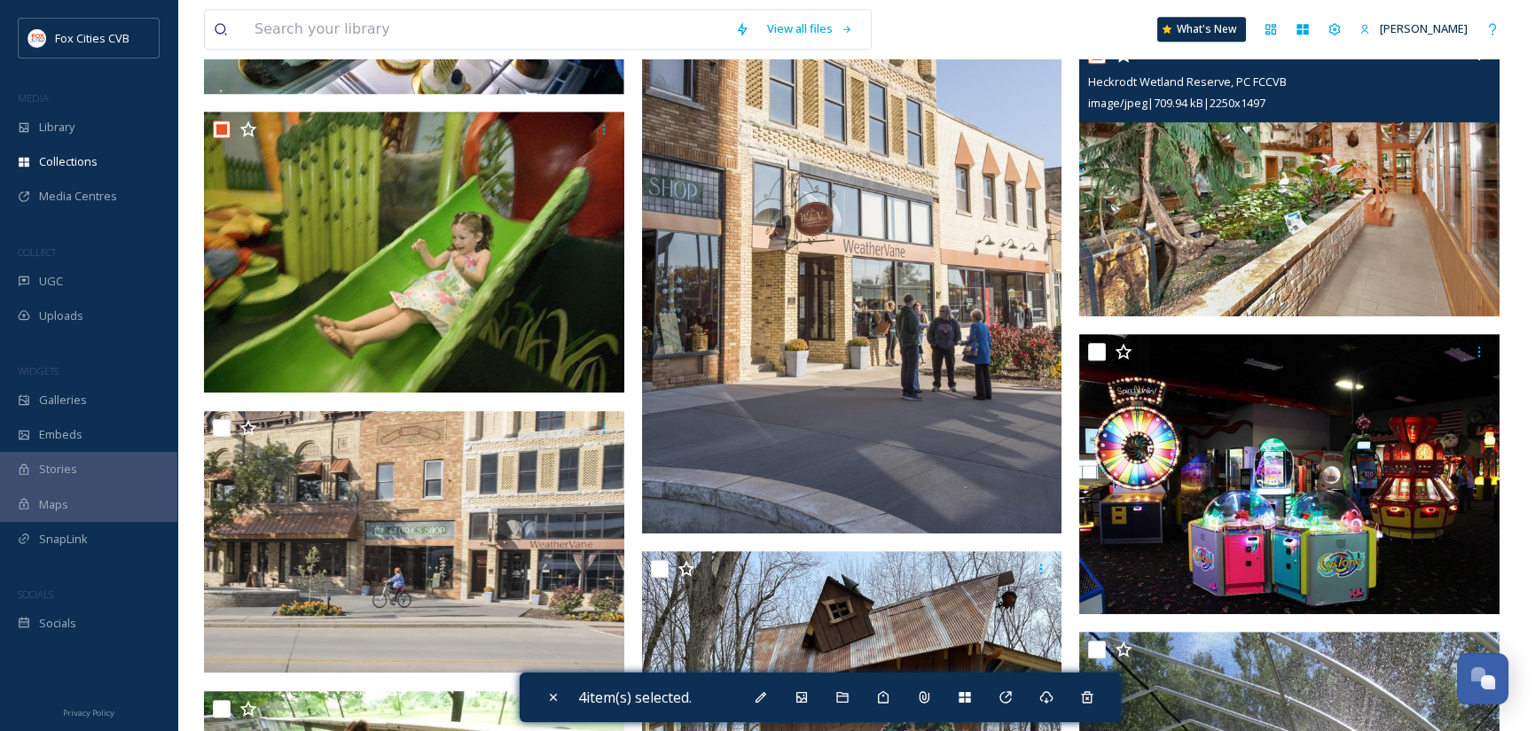
click at [1335, 254] on img at bounding box center [1289, 177] width 420 height 280
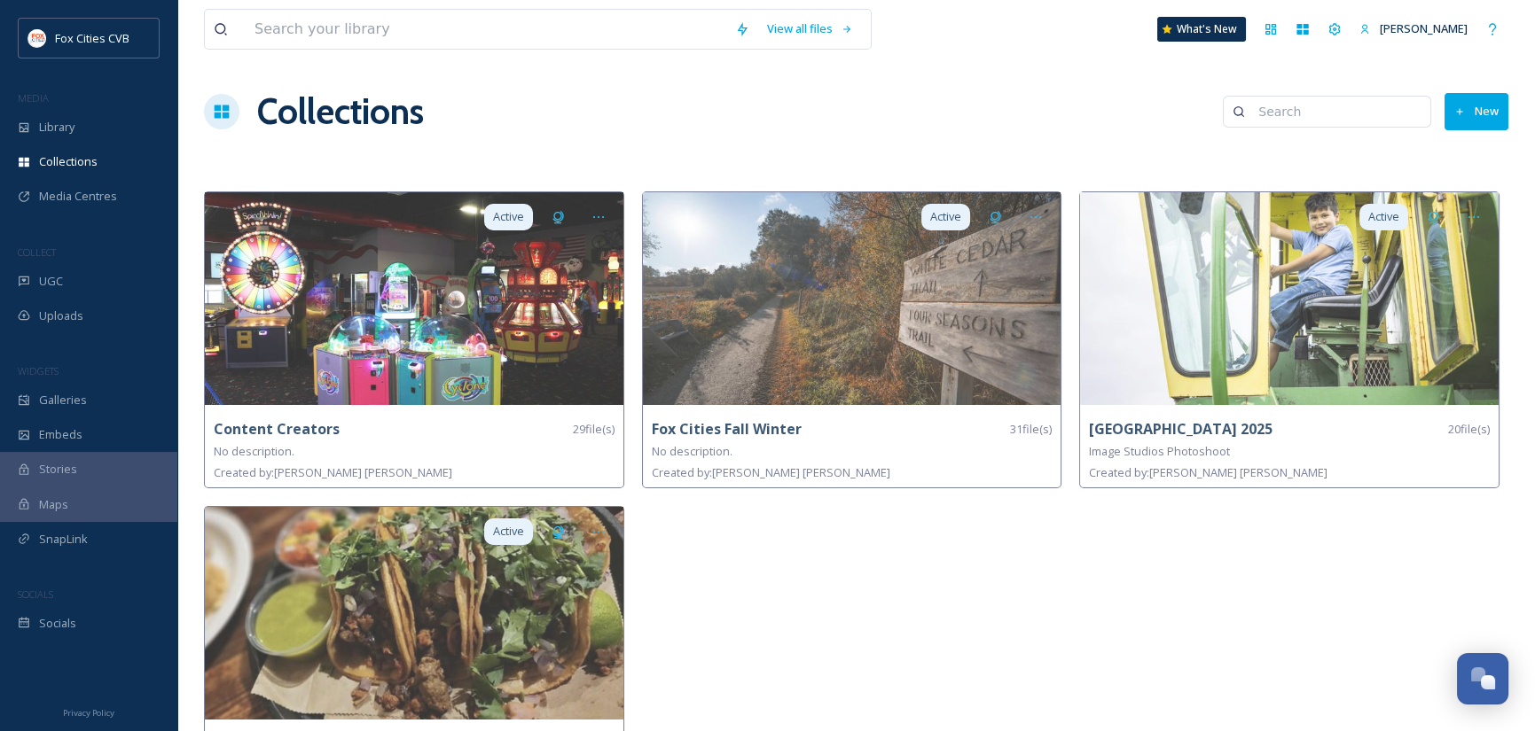
scroll to position [78, 0]
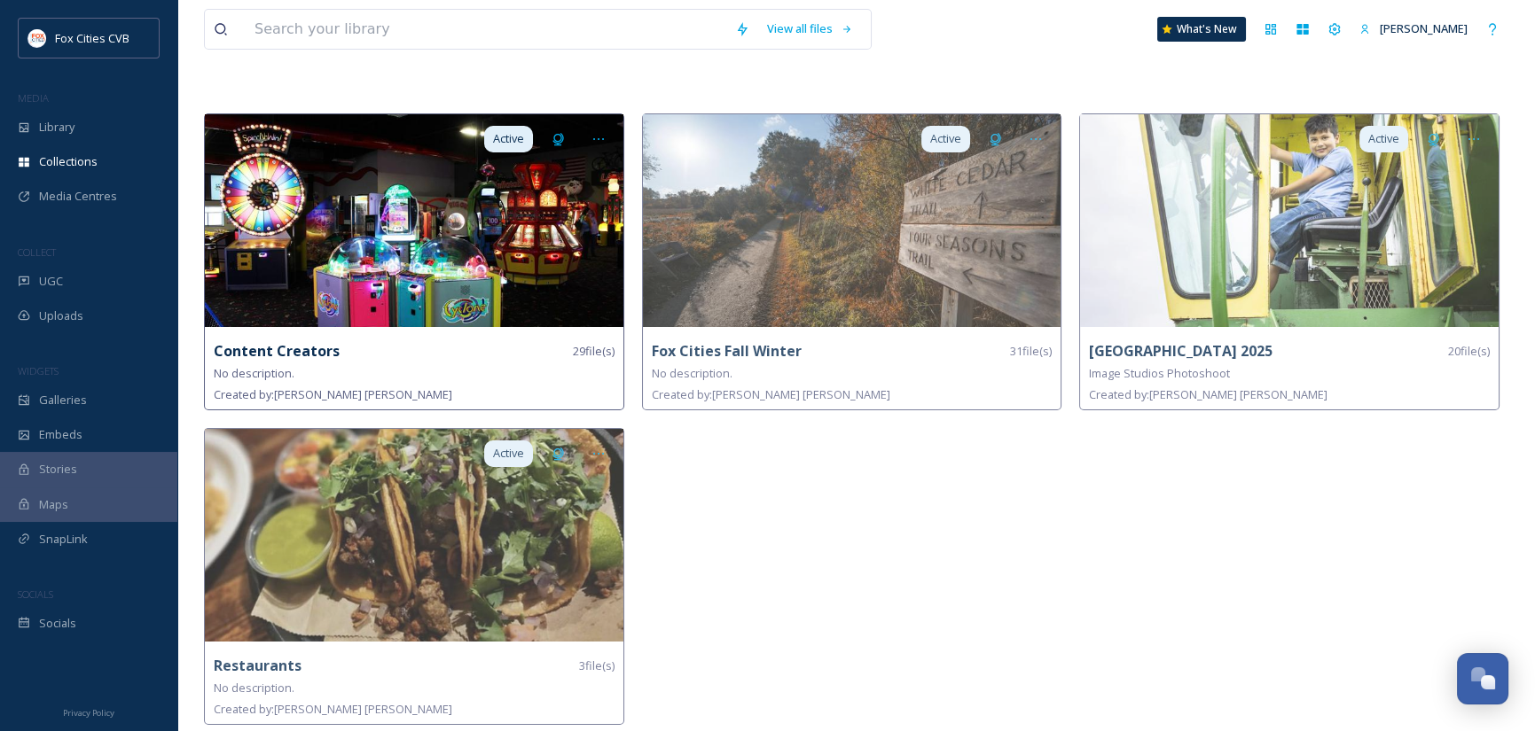
click at [435, 232] on img at bounding box center [414, 220] width 418 height 213
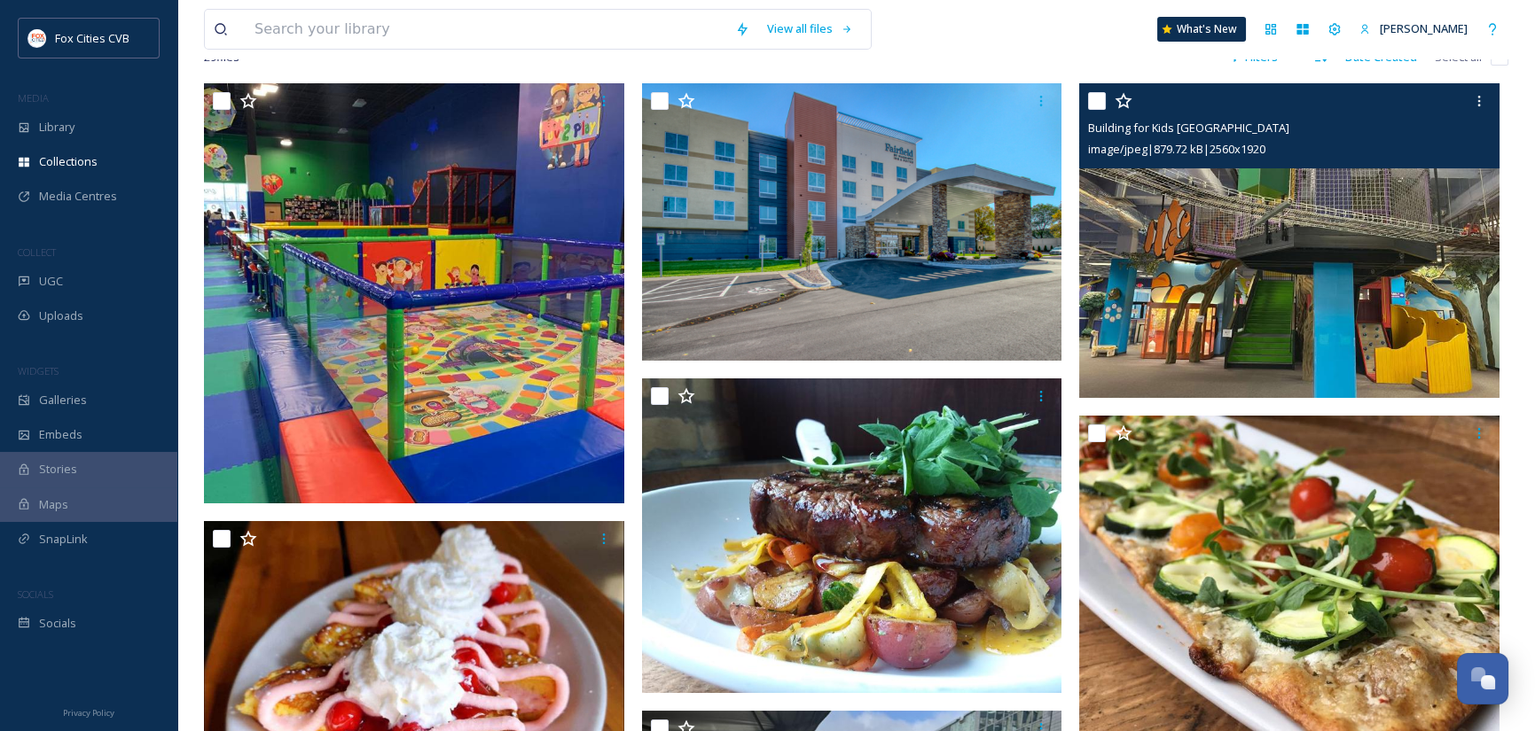
scroll to position [177, 0]
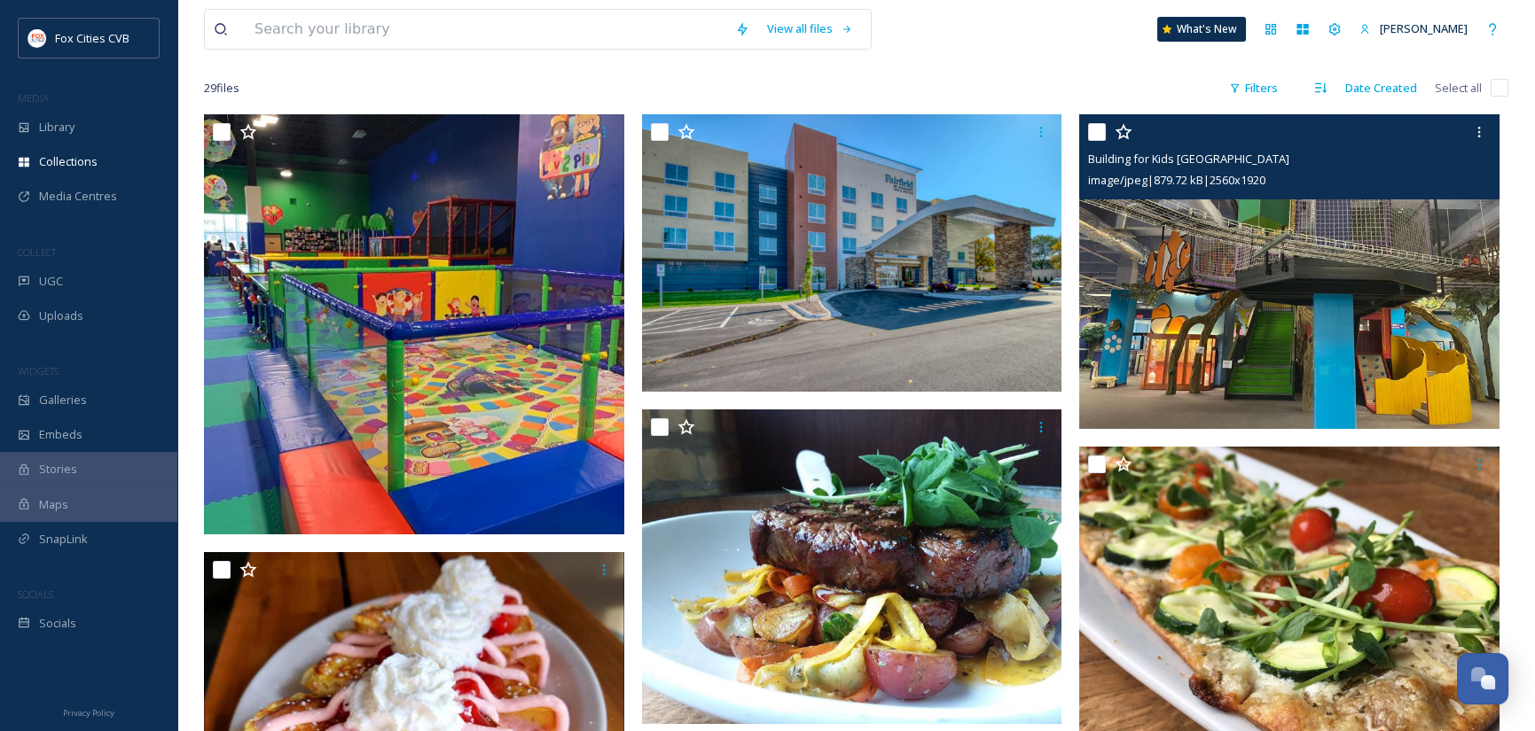
click at [1099, 131] on input "checkbox" at bounding box center [1097, 132] width 18 height 18
checkbox input "true"
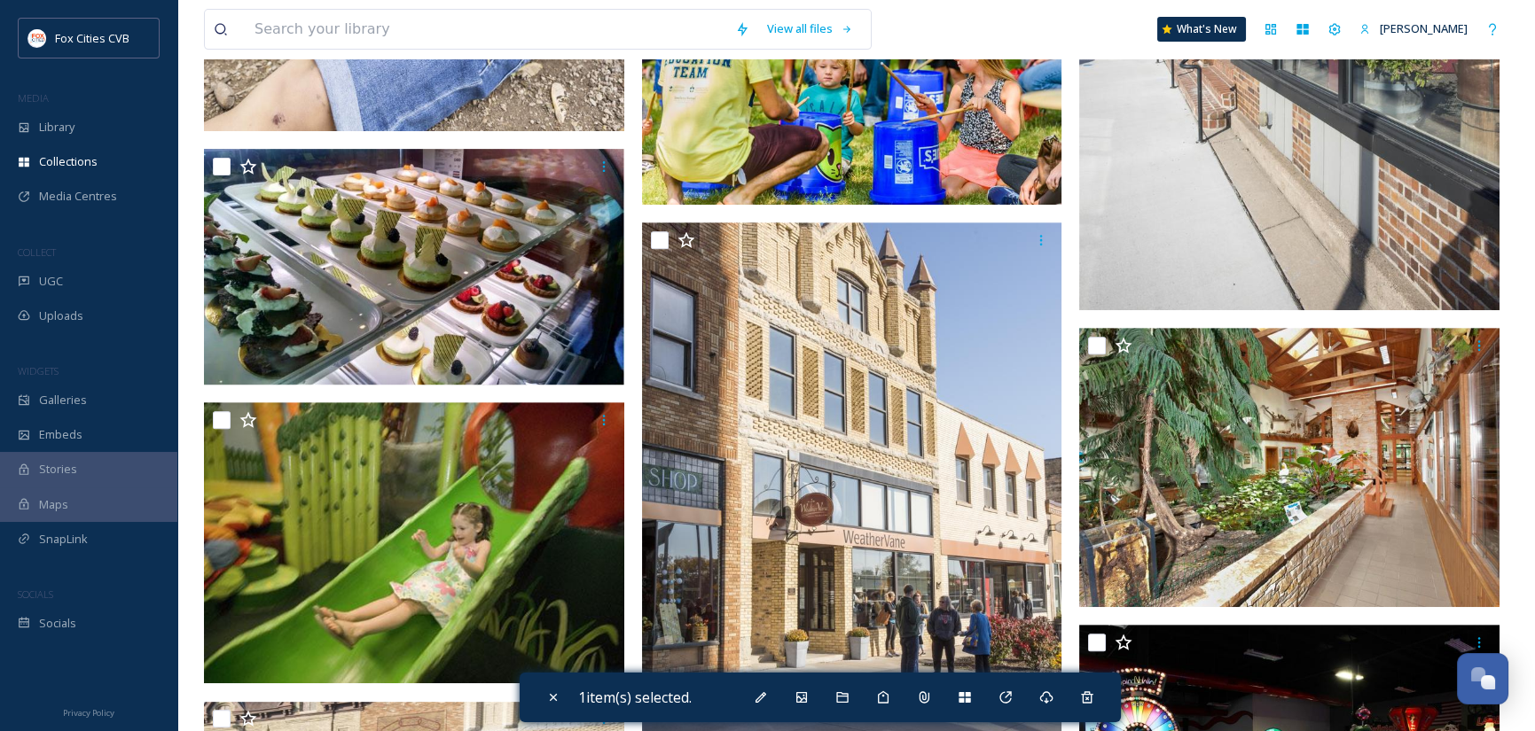
scroll to position [2128, 0]
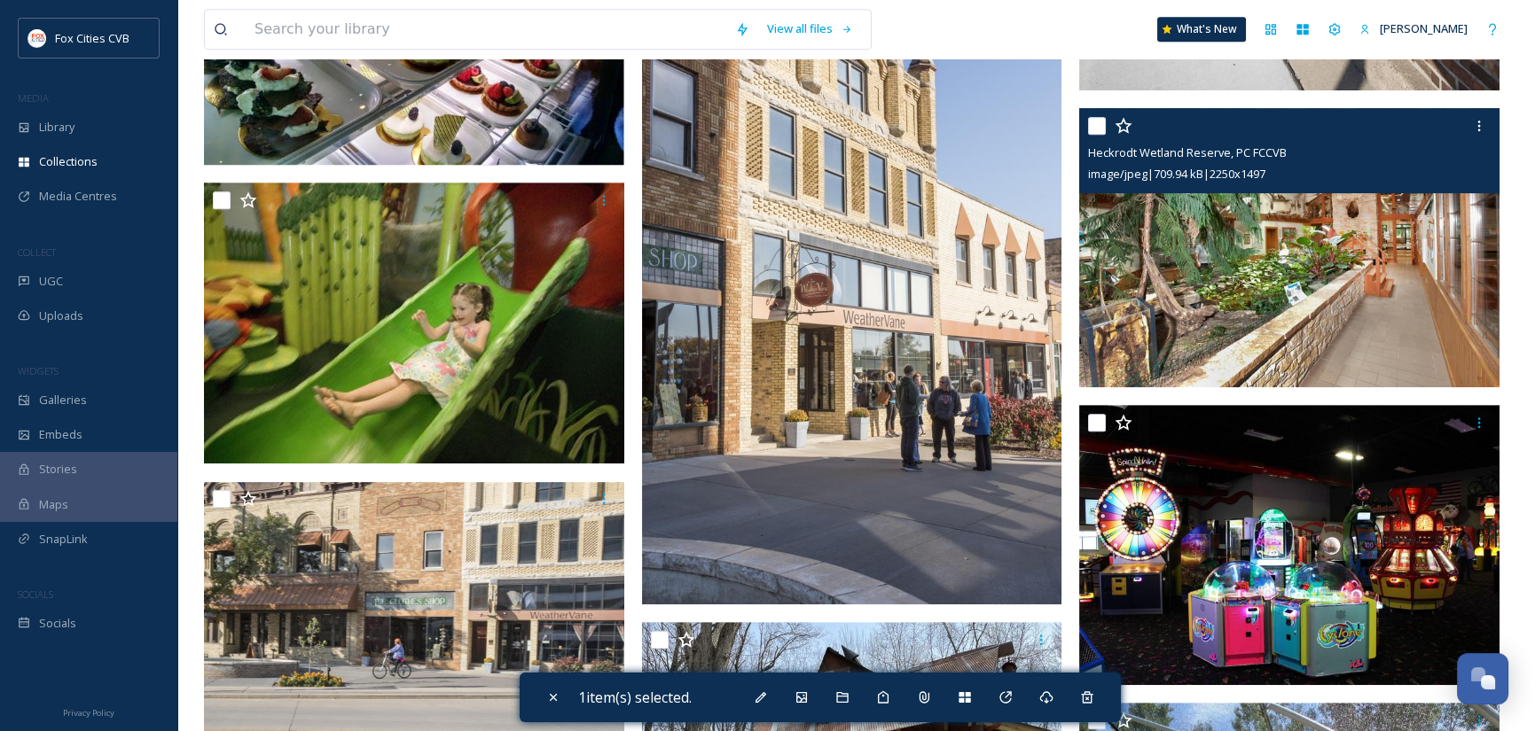
click at [1094, 123] on input "checkbox" at bounding box center [1097, 126] width 18 height 18
click at [1102, 128] on input "checkbox" at bounding box center [1097, 126] width 18 height 18
checkbox input "false"
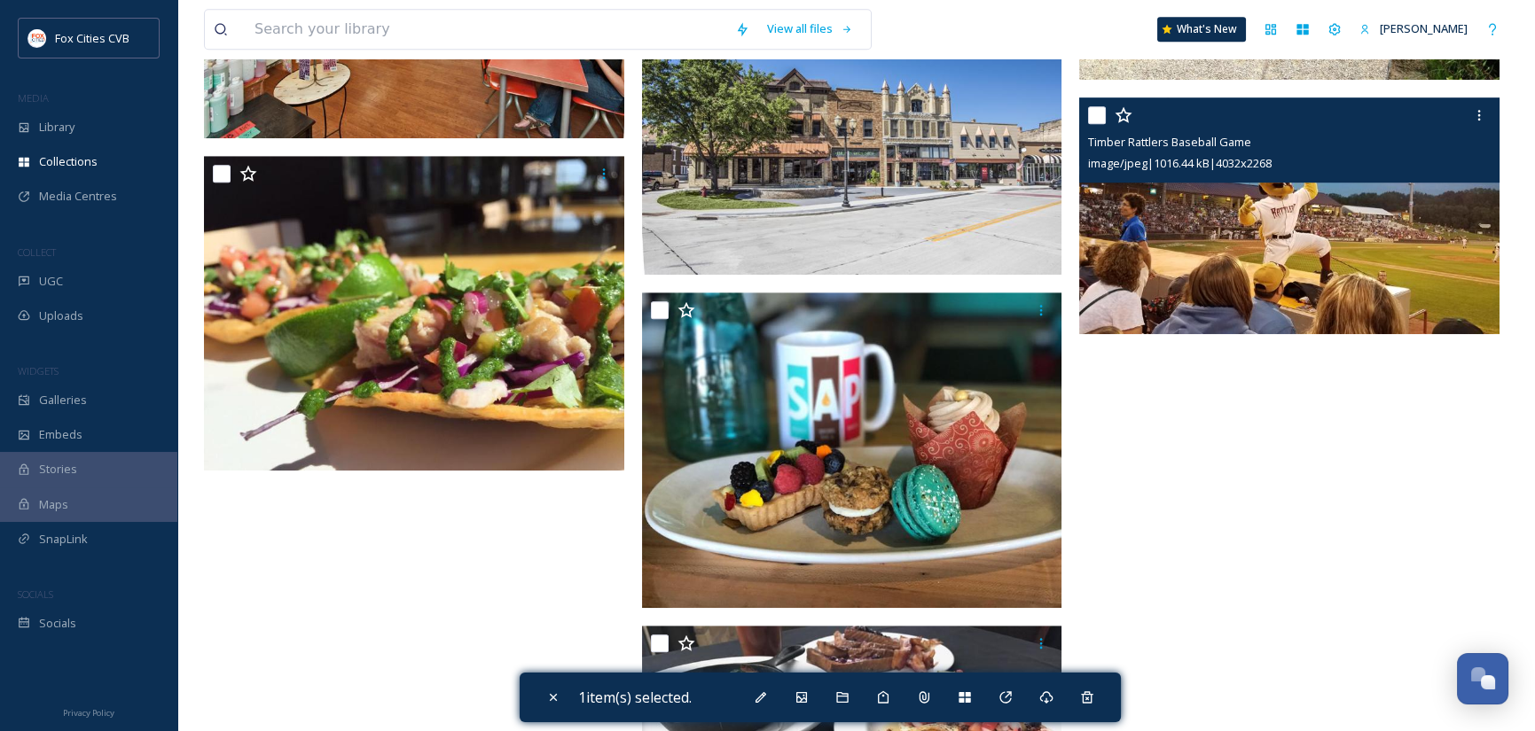
scroll to position [3280, 0]
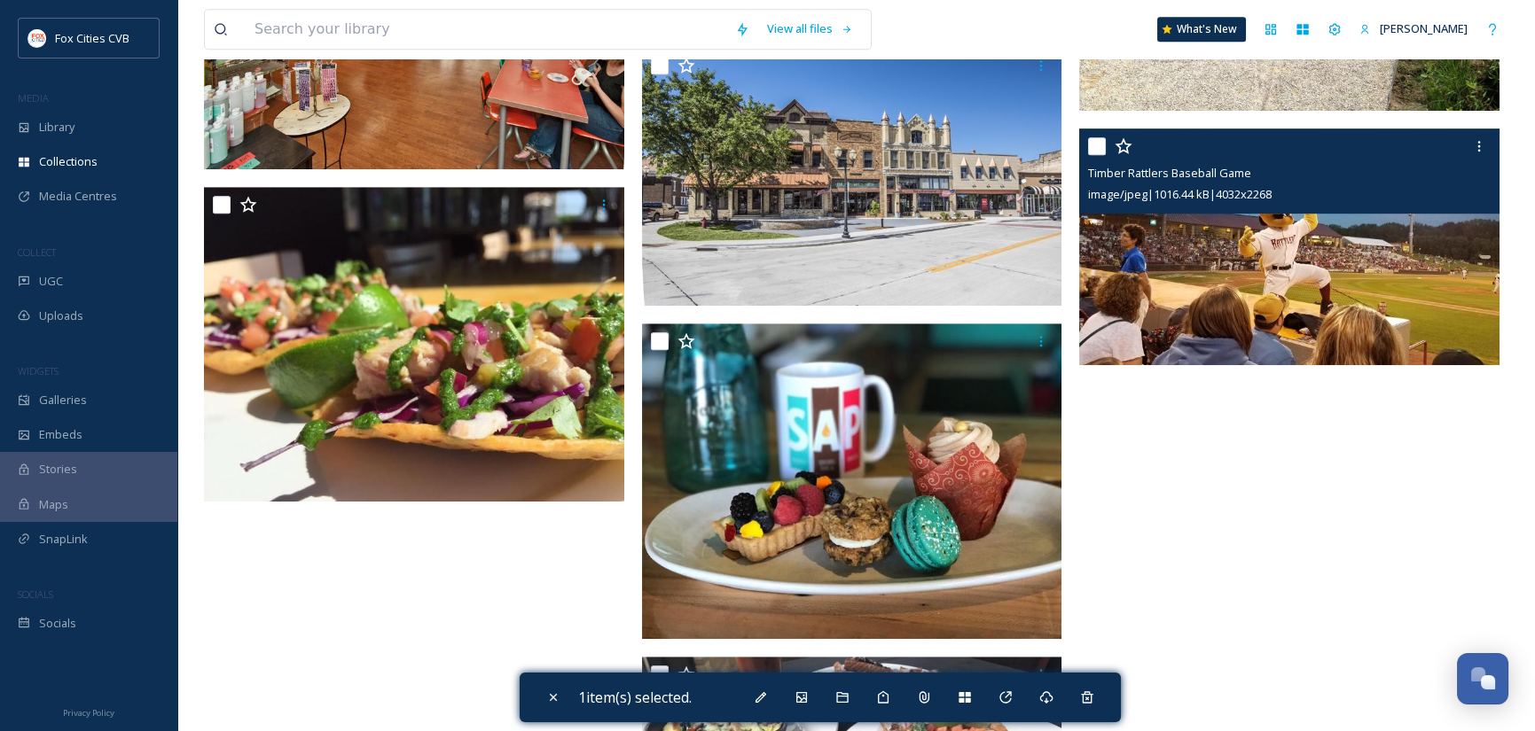
click at [1095, 144] on input "checkbox" at bounding box center [1097, 146] width 18 height 18
checkbox input "true"
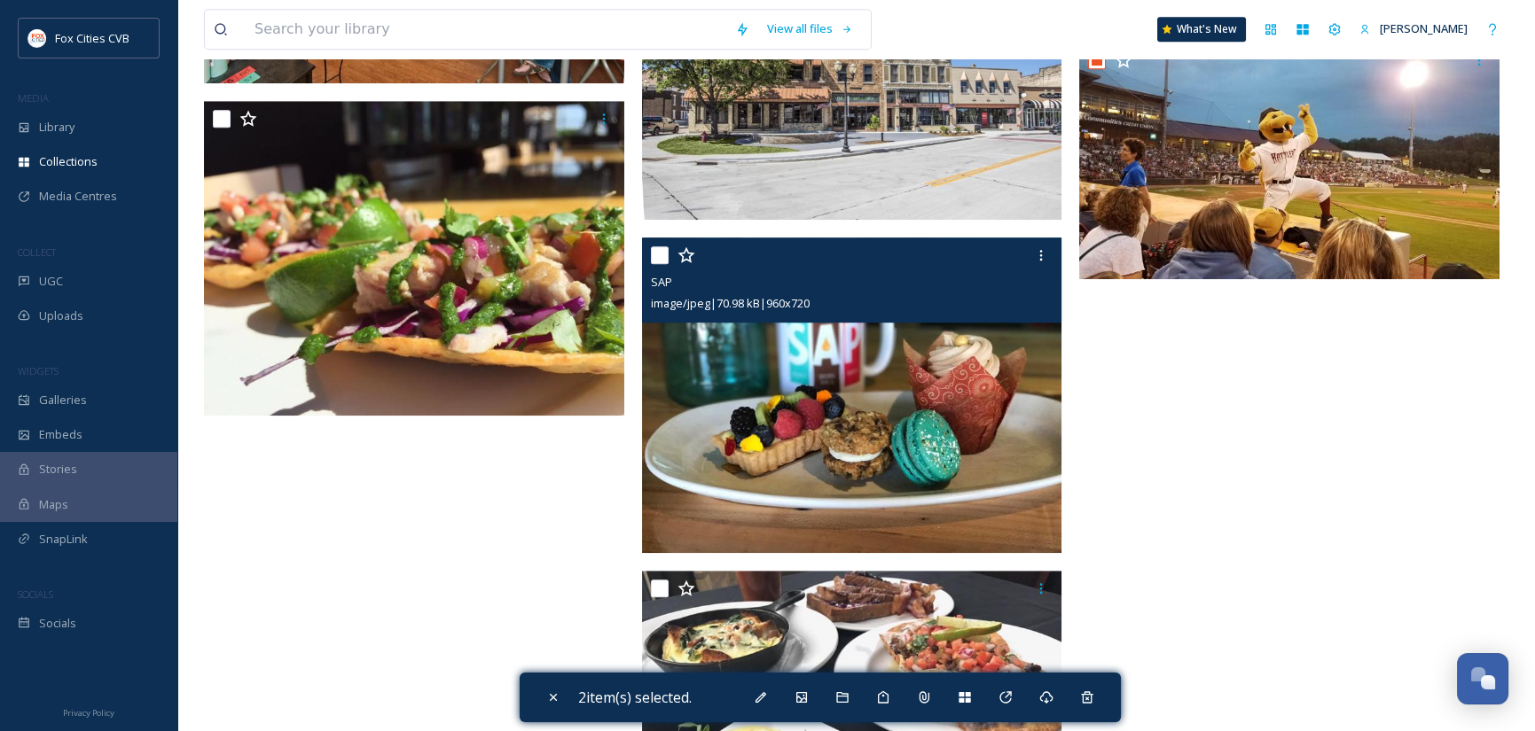
scroll to position [3529, 0]
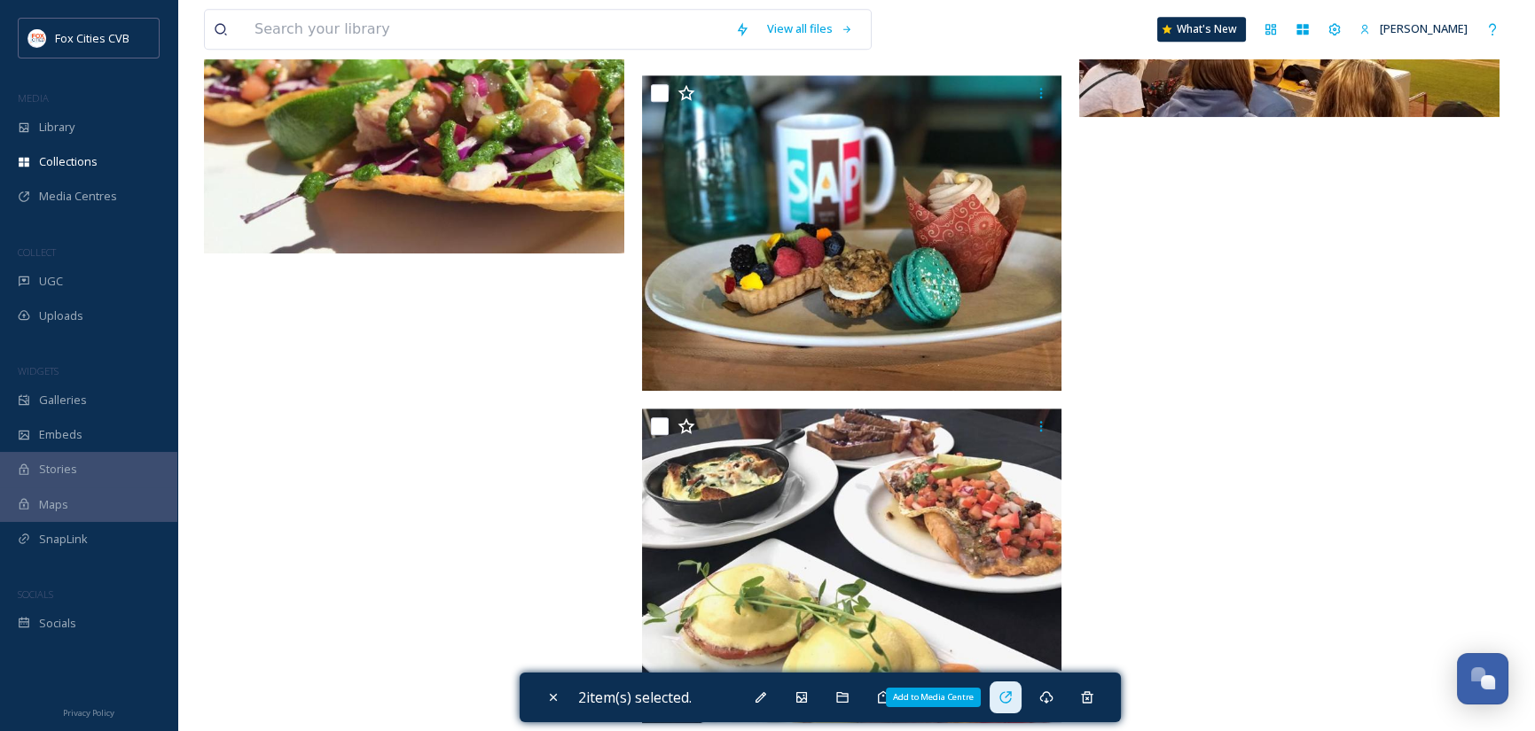
click at [1011, 696] on icon at bounding box center [1005, 698] width 12 height 12
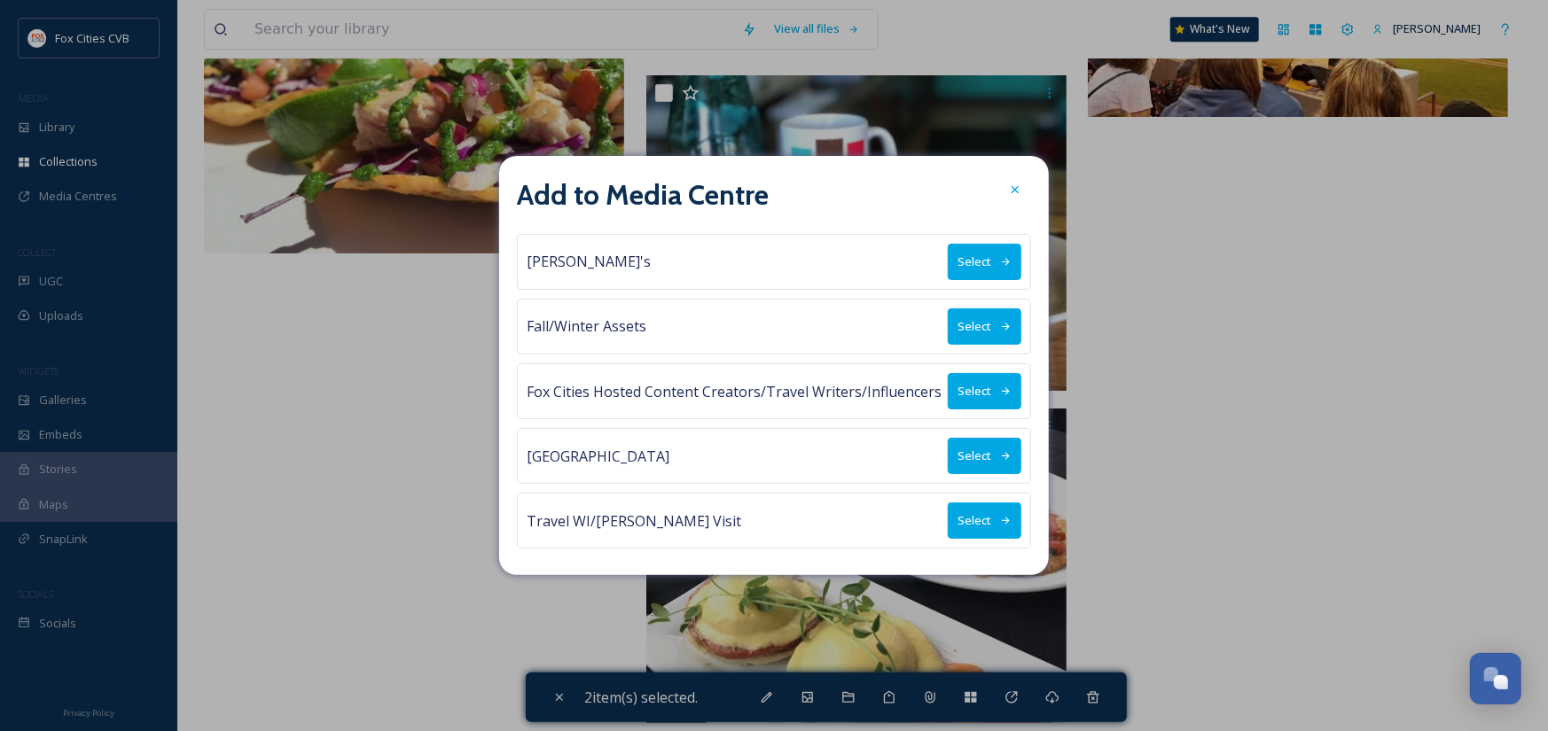
click at [998, 521] on button "Select" at bounding box center [985, 521] width 74 height 36
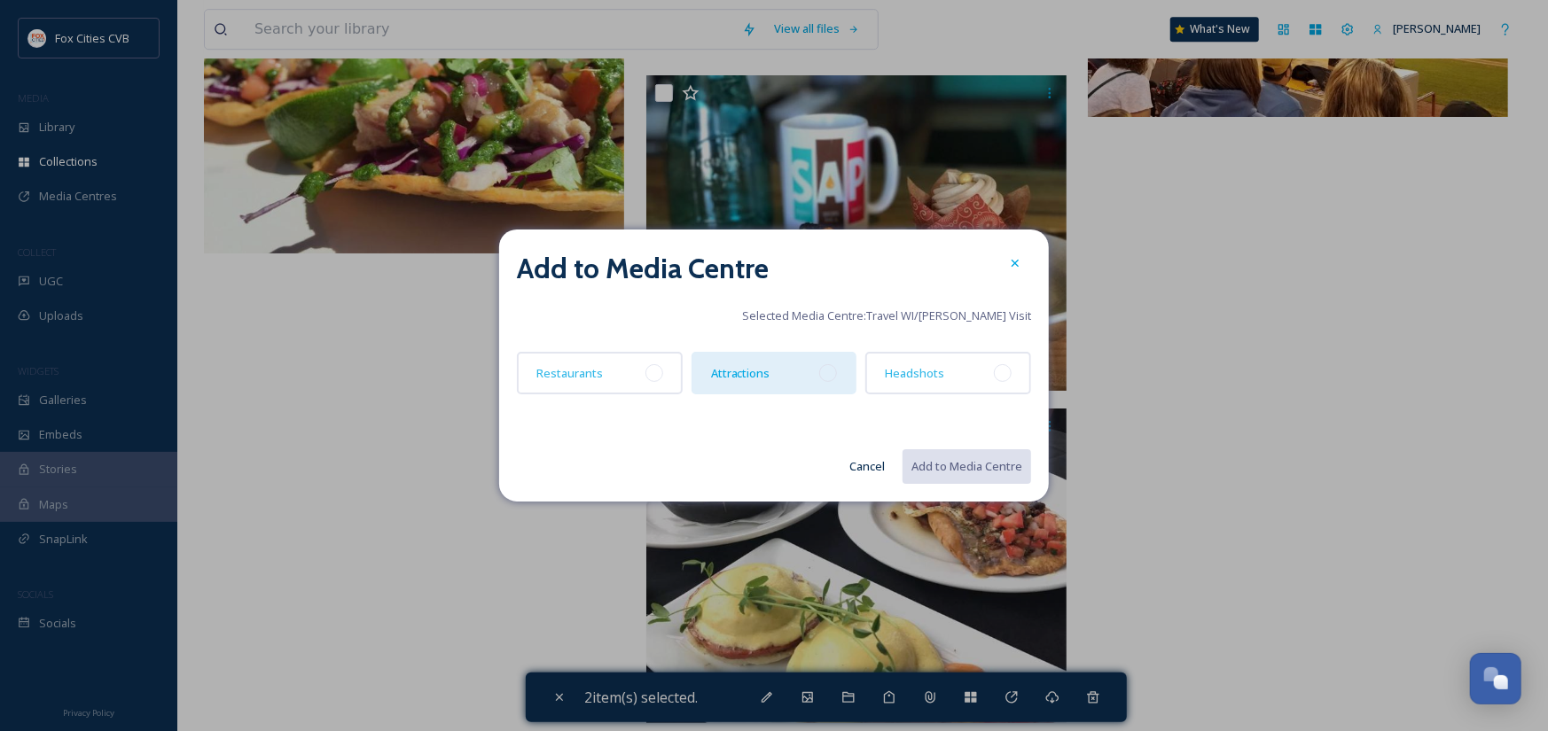
click at [830, 377] on div at bounding box center [828, 373] width 18 height 18
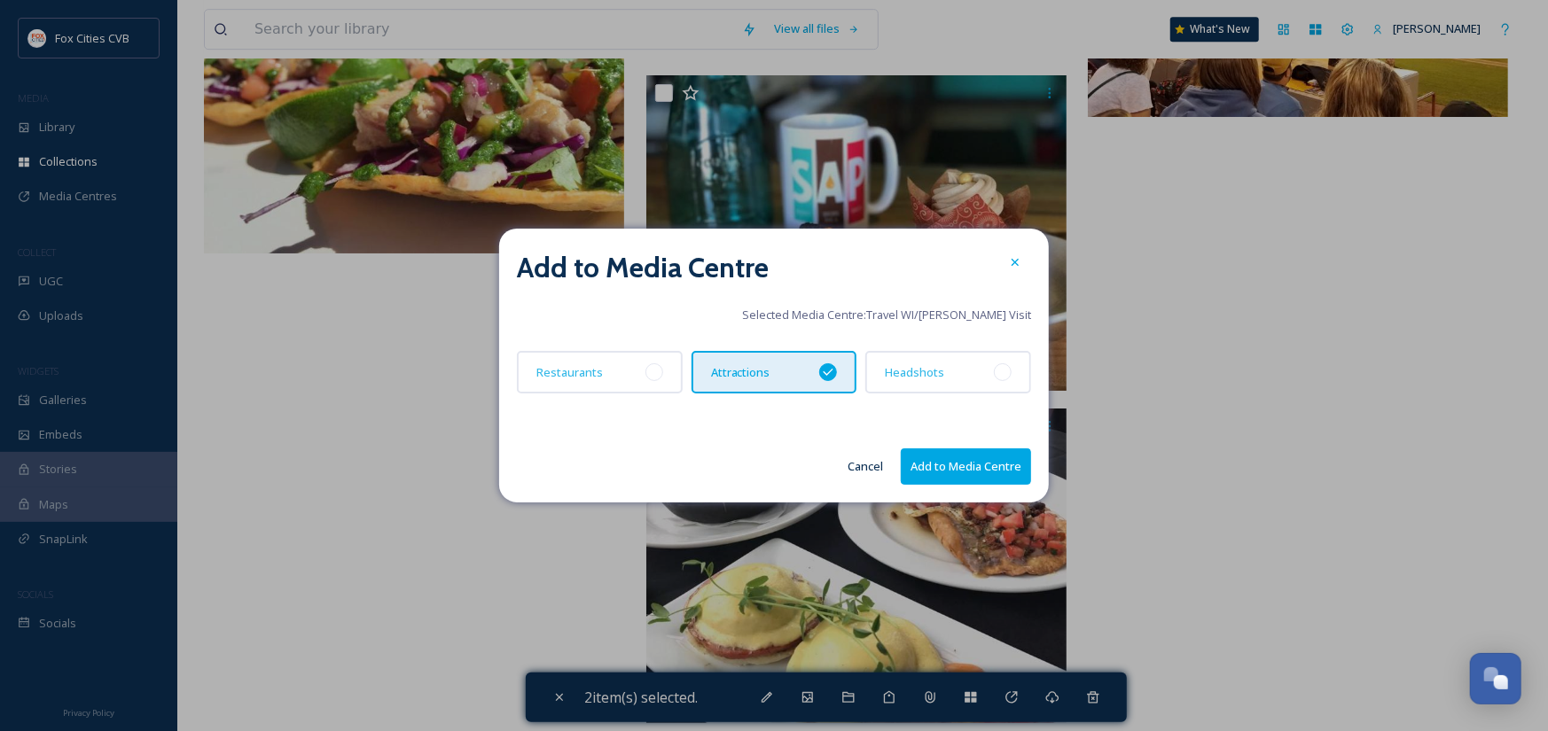
click at [945, 463] on button "Add to Media Centre" at bounding box center [966, 467] width 130 height 36
checkbox input "false"
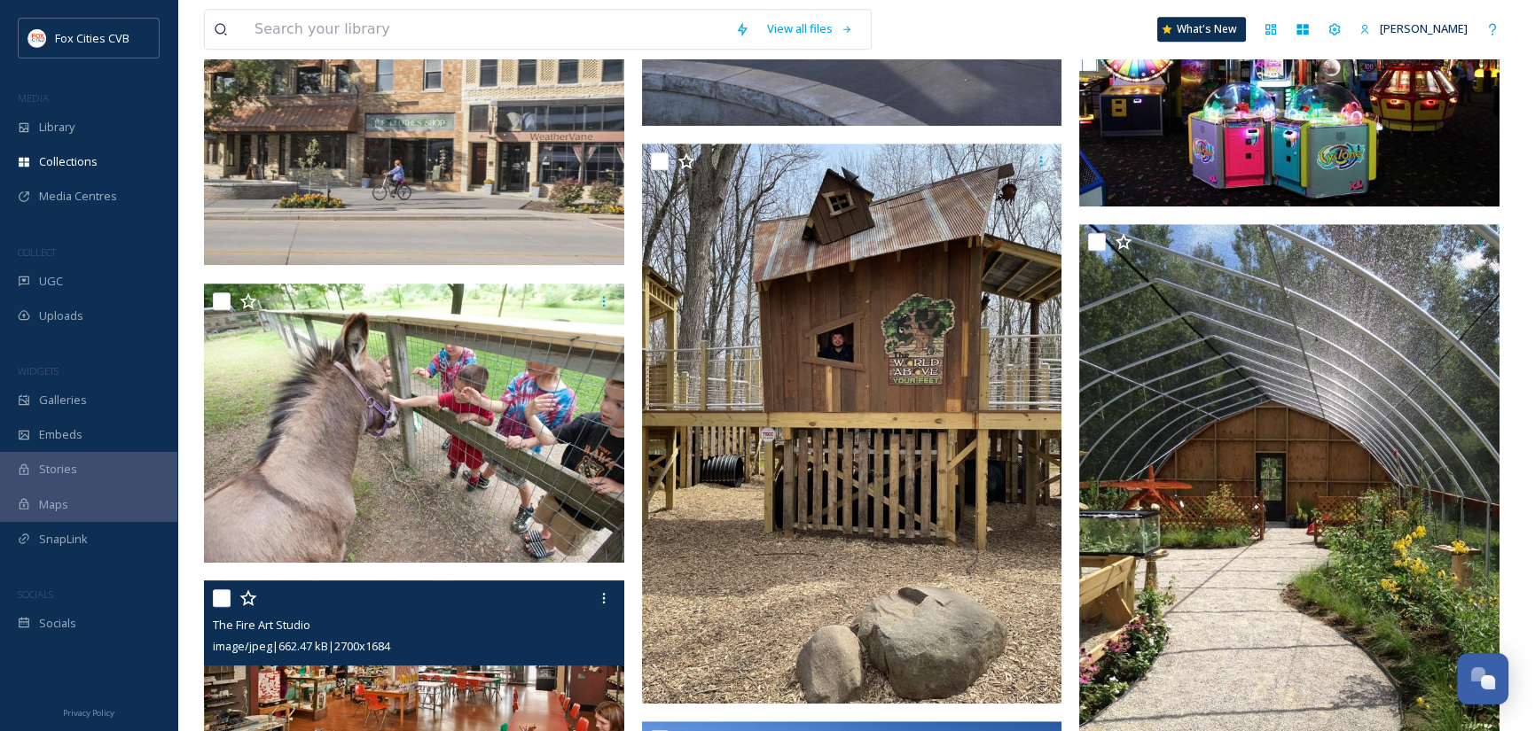
scroll to position [2553, 0]
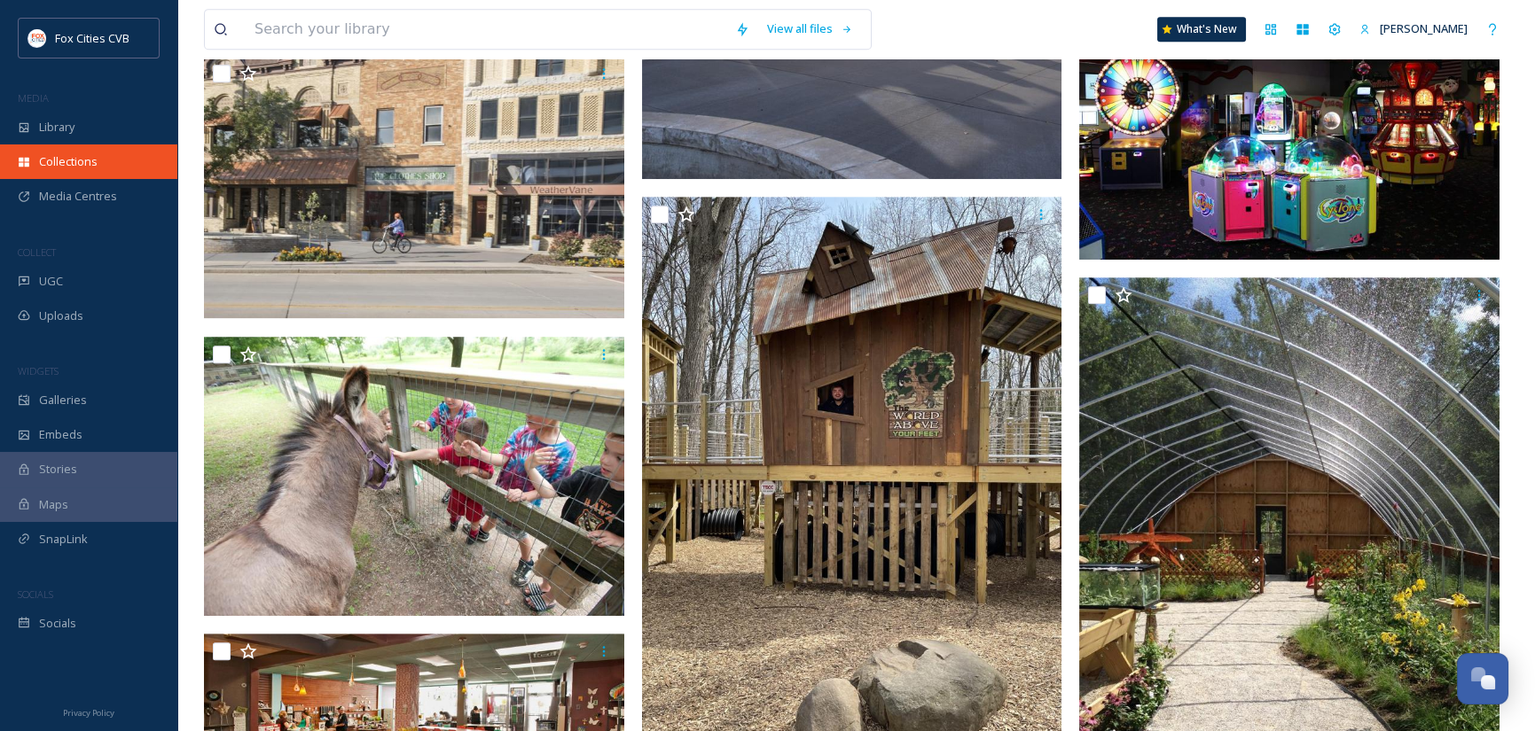
click at [82, 160] on span "Collections" at bounding box center [68, 161] width 59 height 17
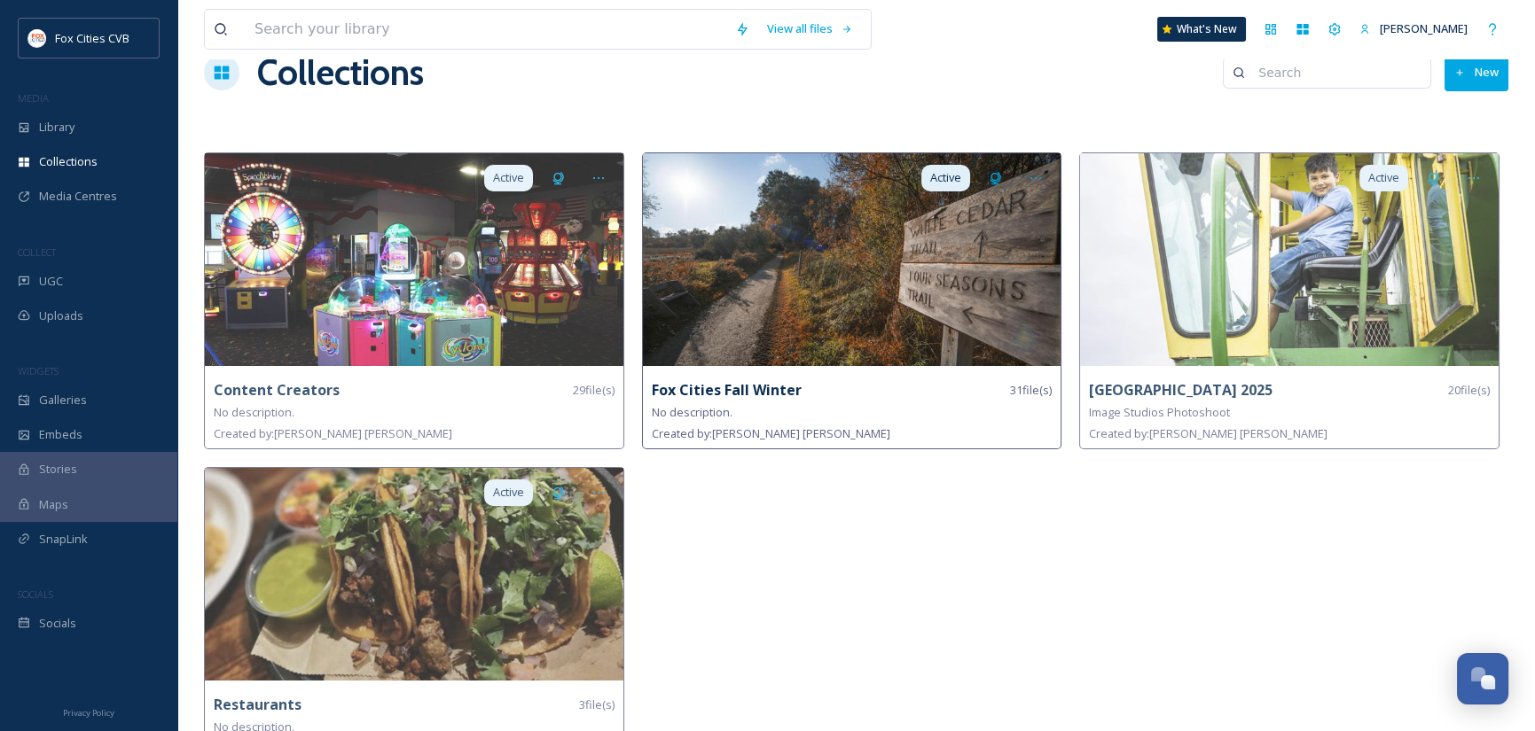
scroll to position [78, 0]
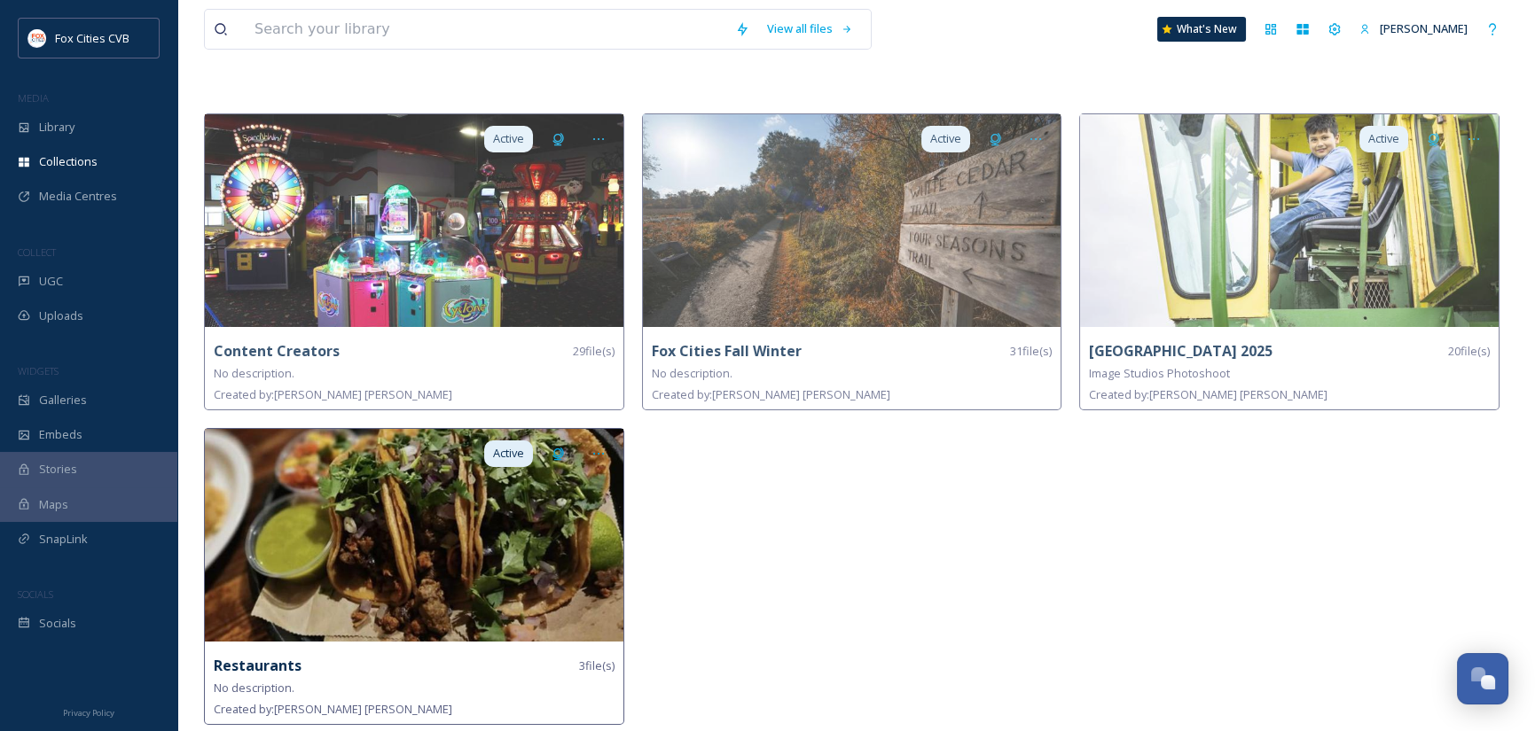
click at [337, 546] on img at bounding box center [414, 535] width 418 height 213
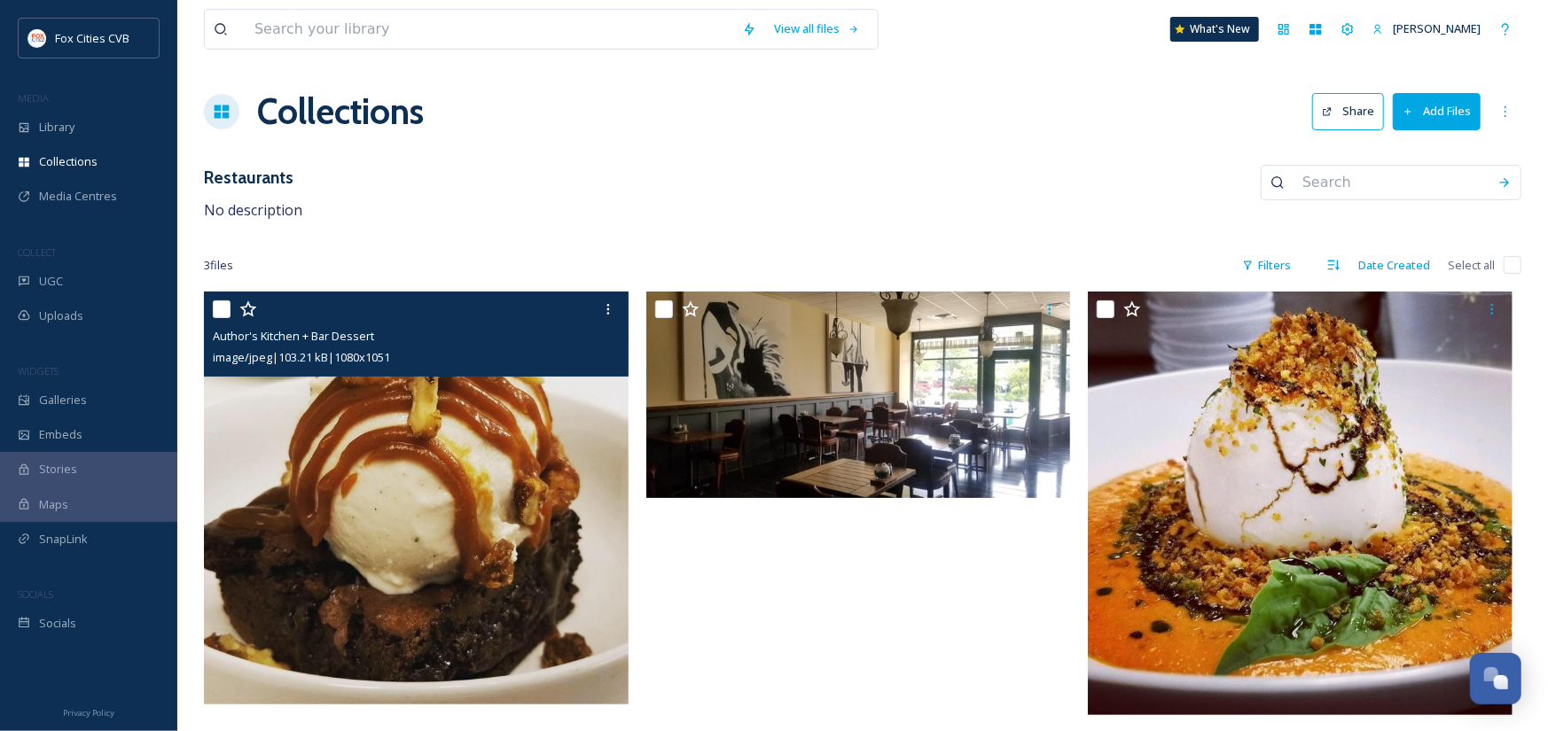
click at [221, 312] on input "checkbox" at bounding box center [222, 310] width 18 height 18
checkbox input "true"
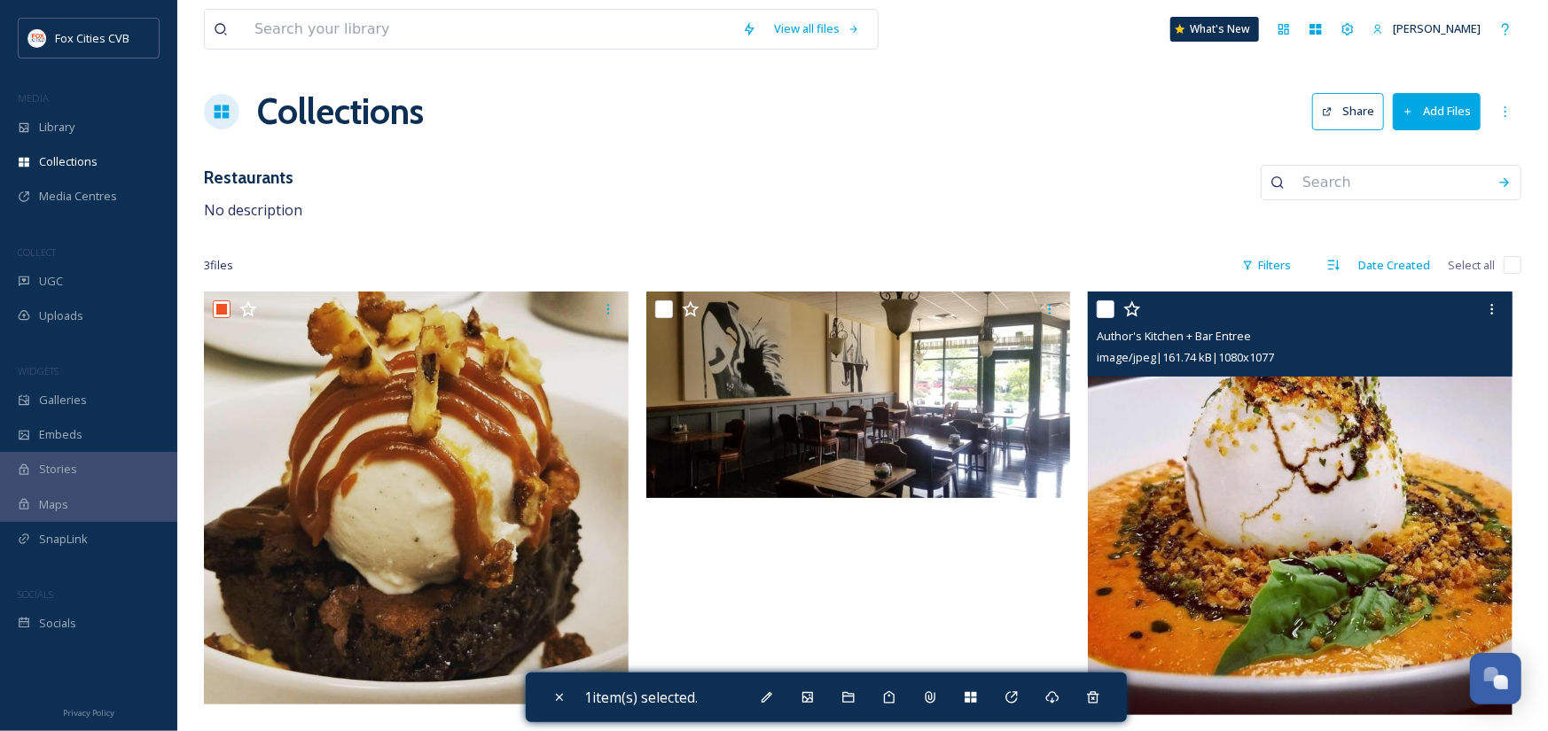
click at [1101, 311] on input "checkbox" at bounding box center [1106, 310] width 18 height 18
checkbox input "true"
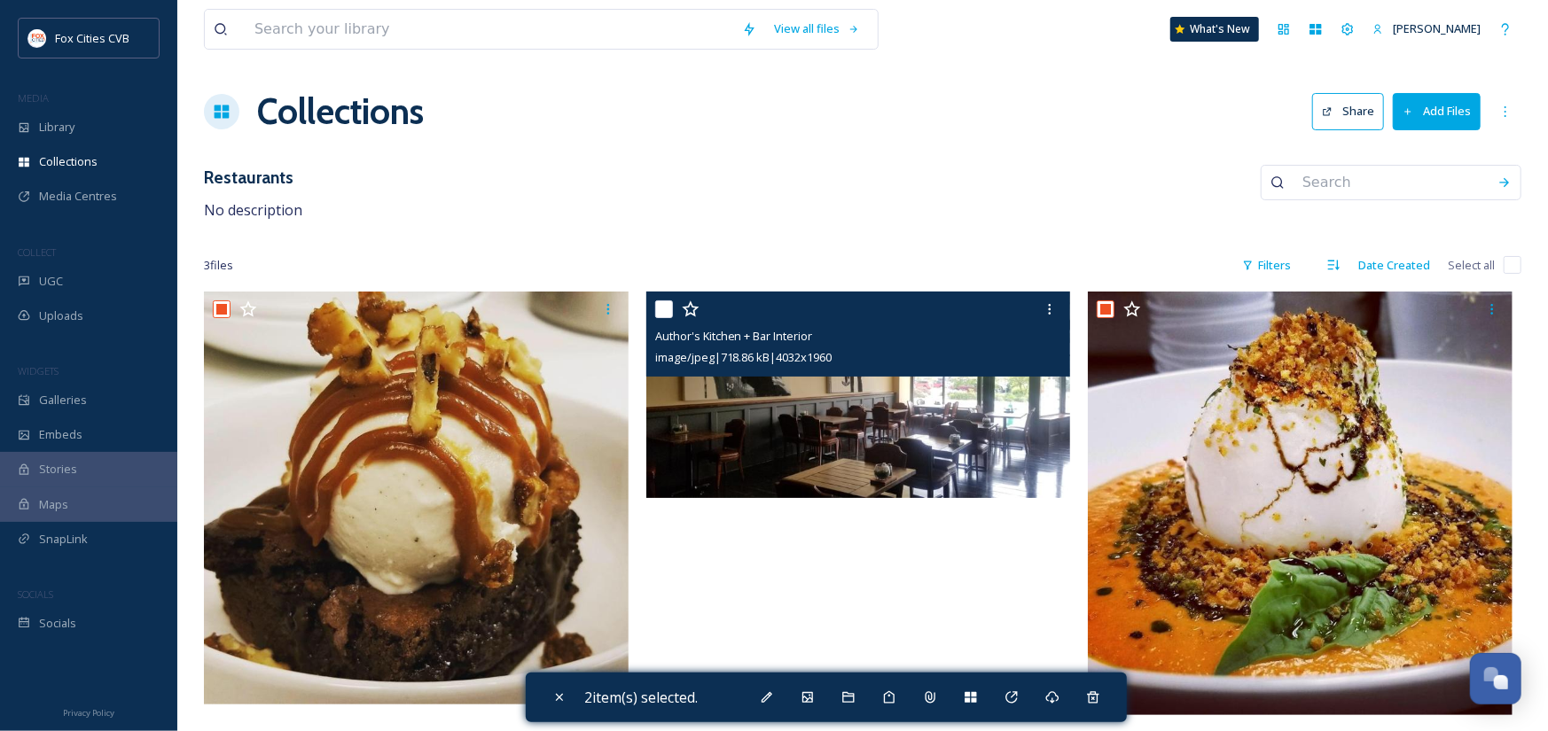
click at [663, 314] on input "checkbox" at bounding box center [664, 310] width 18 height 18
checkbox input "true"
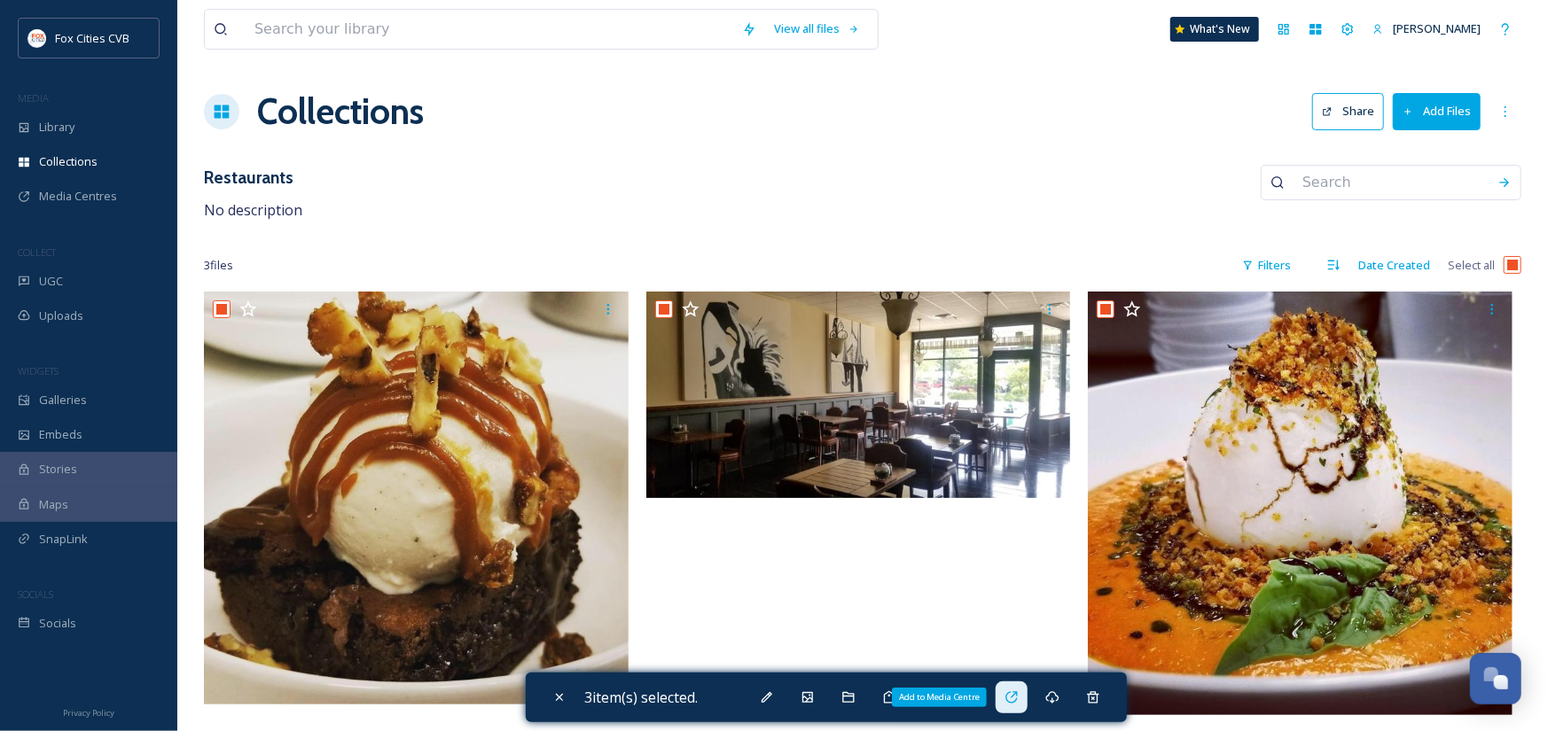
click at [1011, 699] on icon at bounding box center [1012, 698] width 14 height 14
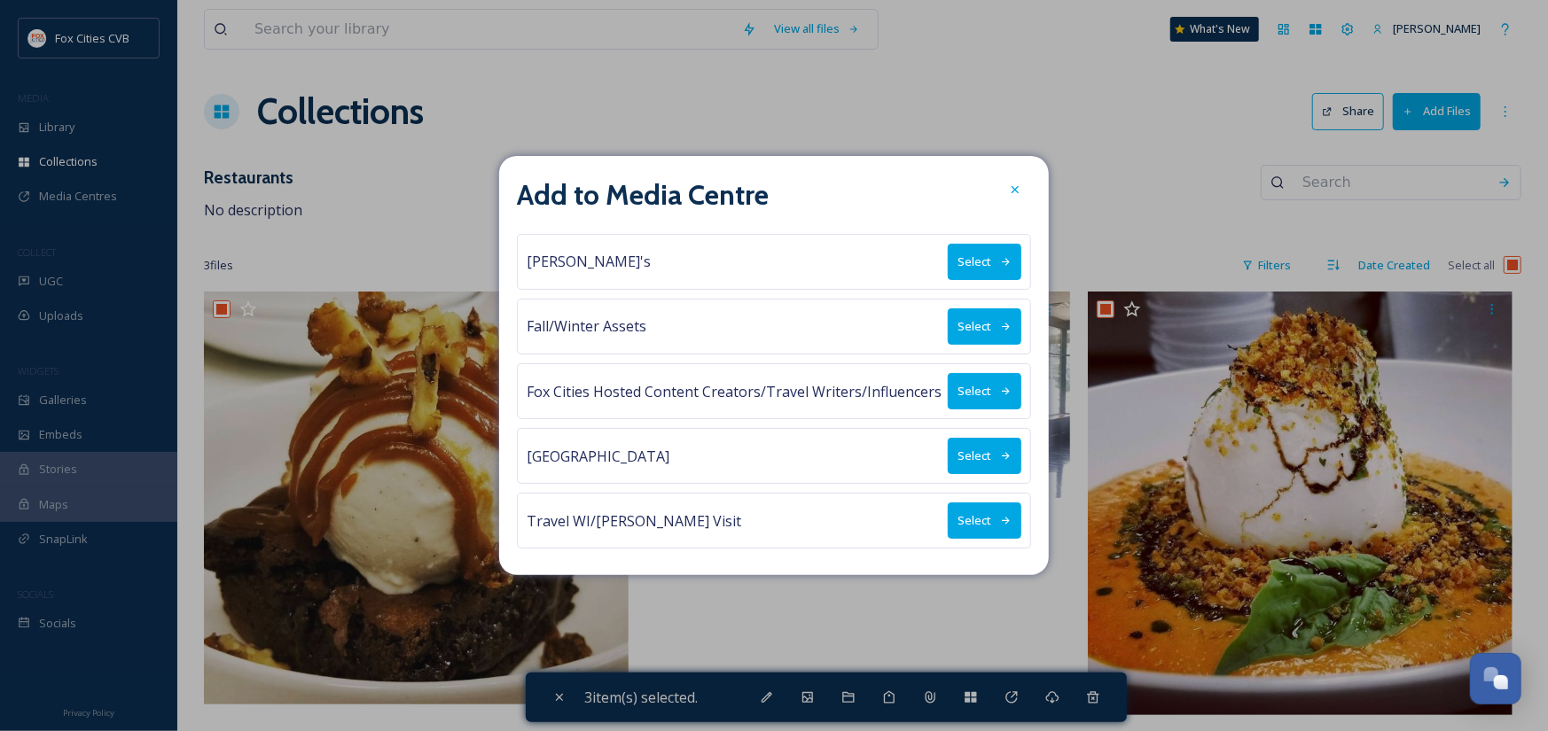
click at [978, 510] on button "Select" at bounding box center [985, 521] width 74 height 36
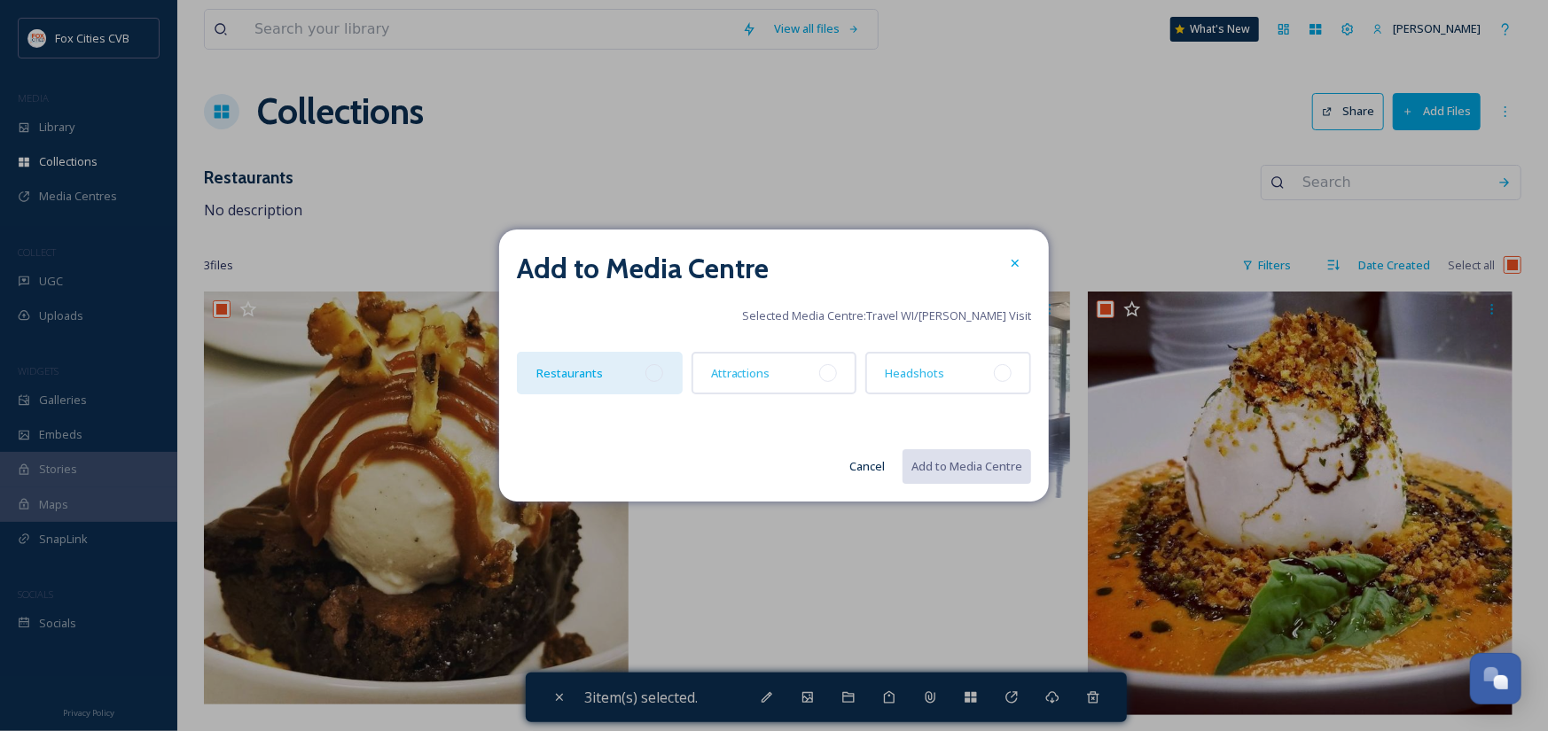
click at [656, 375] on div at bounding box center [654, 373] width 18 height 18
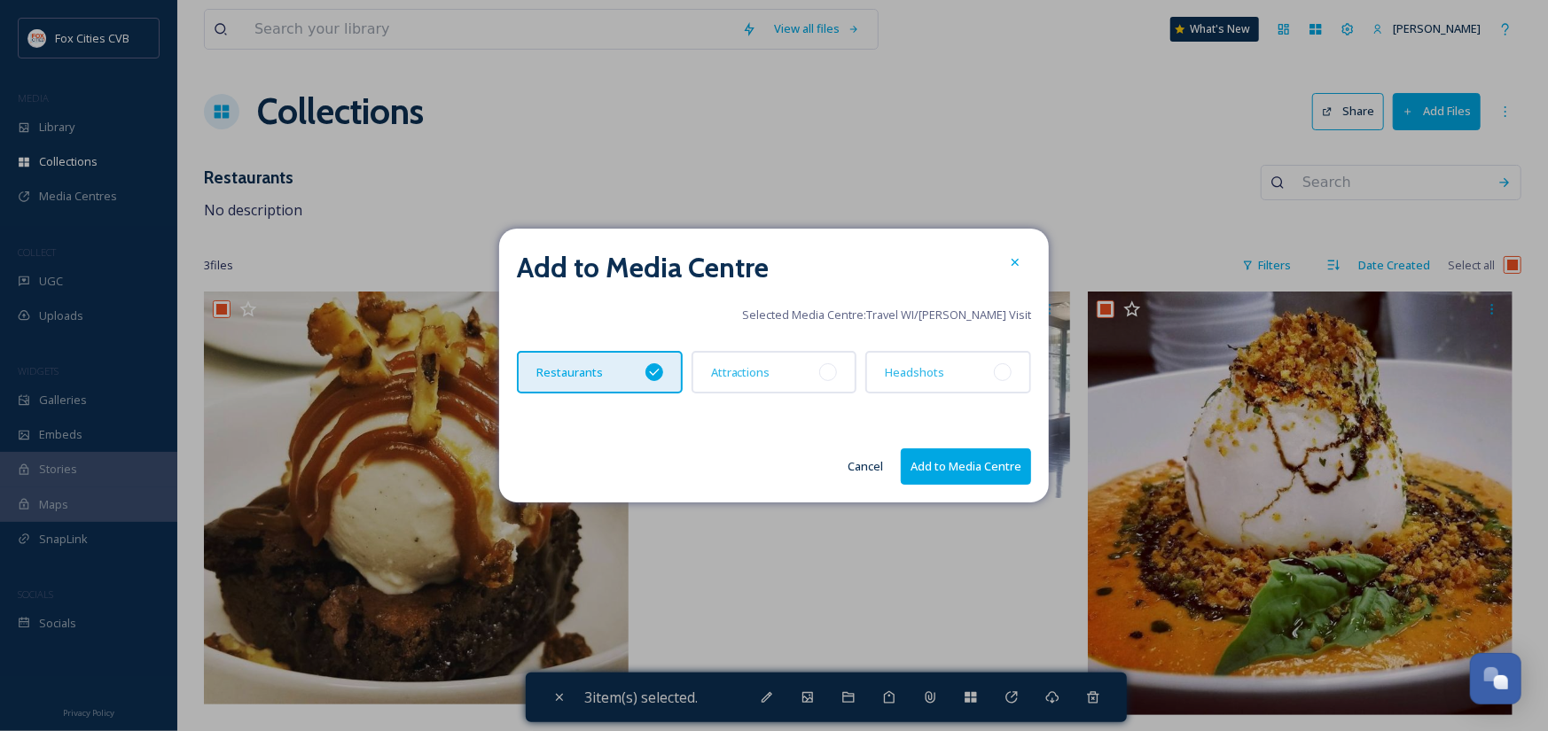
click at [921, 461] on button "Add to Media Centre" at bounding box center [966, 467] width 130 height 36
checkbox input "false"
